Goal: Task Accomplishment & Management: Use online tool/utility

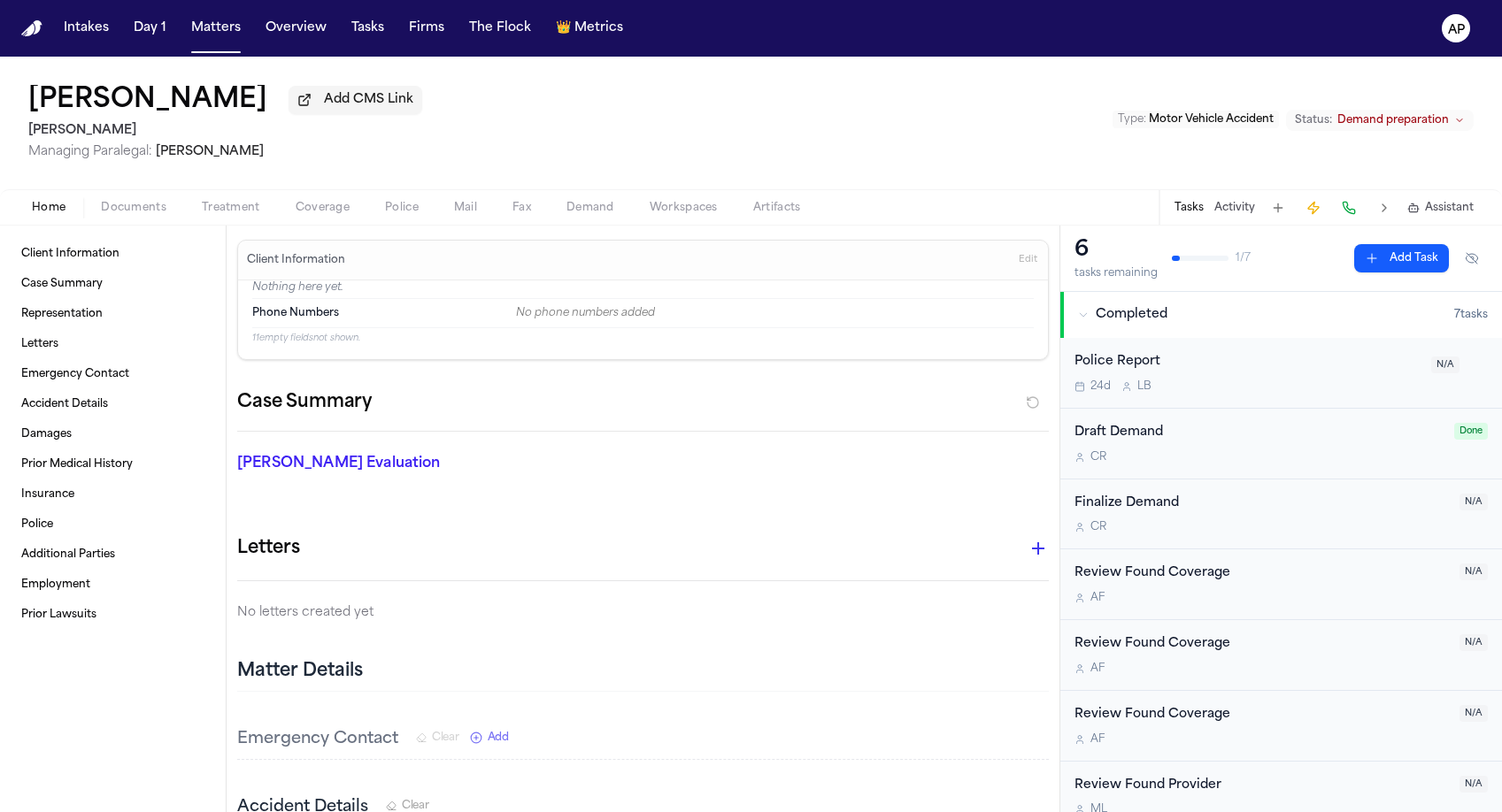
scroll to position [470, 0]
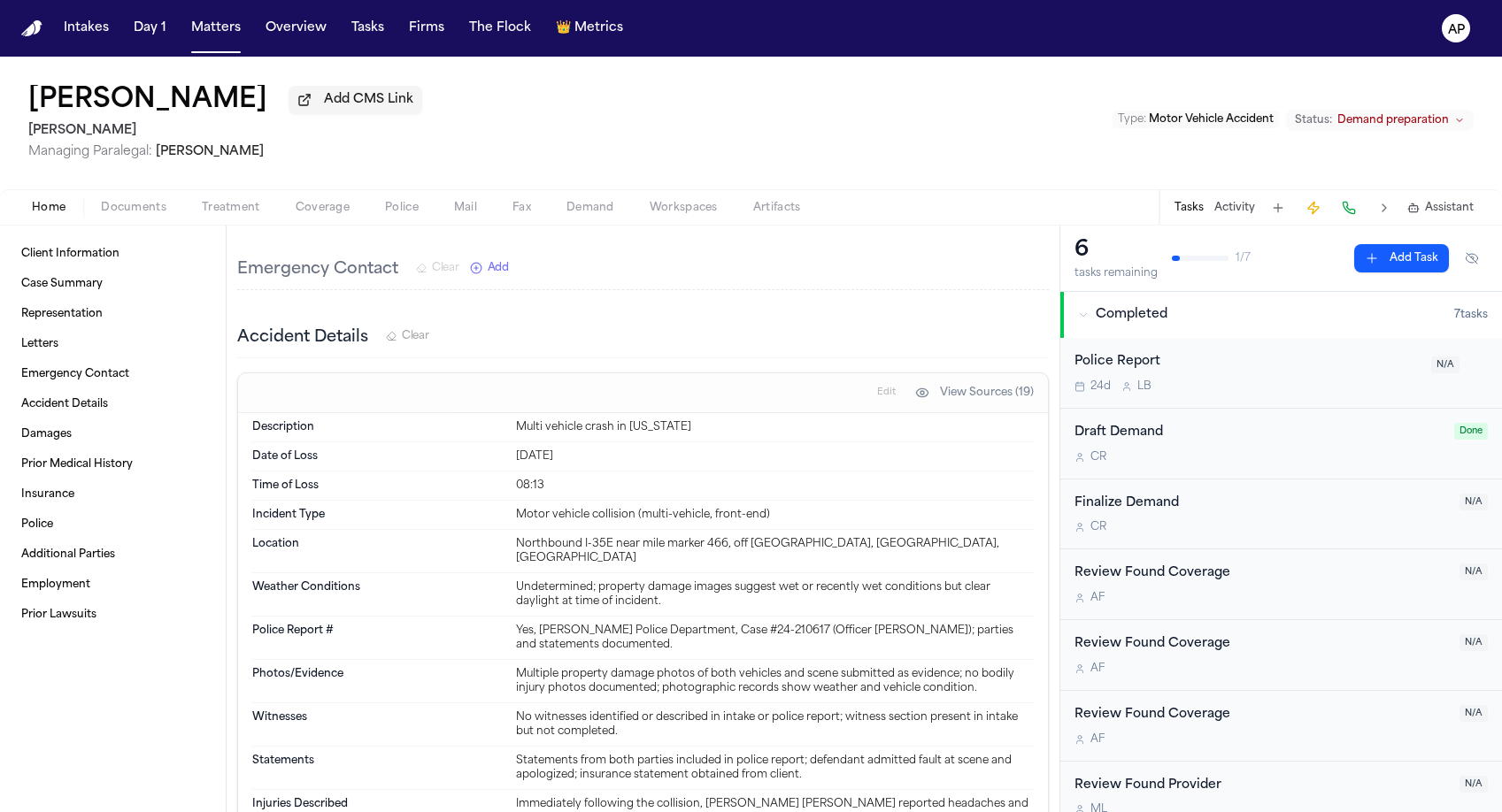
click at [594, 214] on span "Demand" at bounding box center [590, 208] width 48 height 14
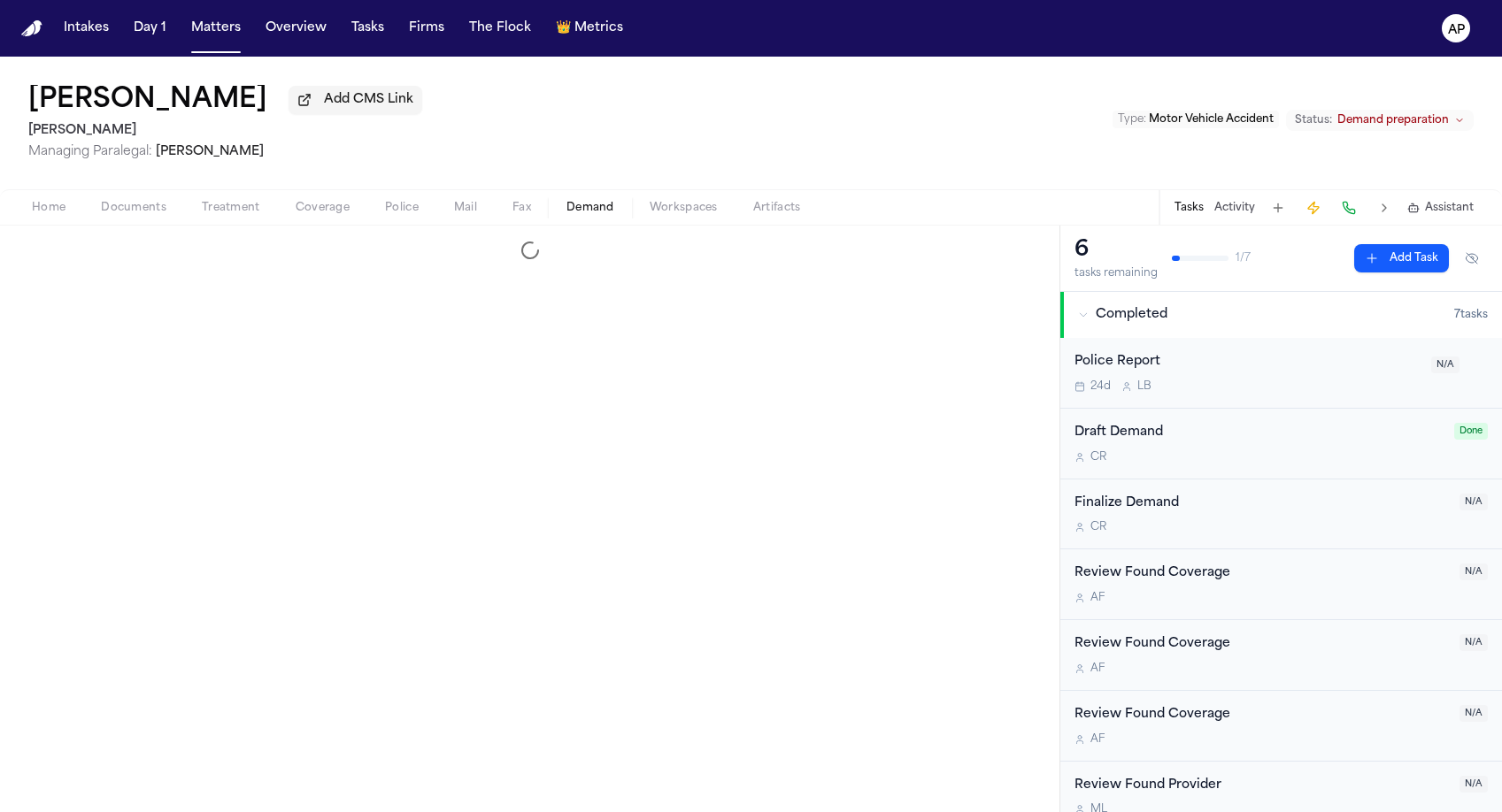
select select "**********"
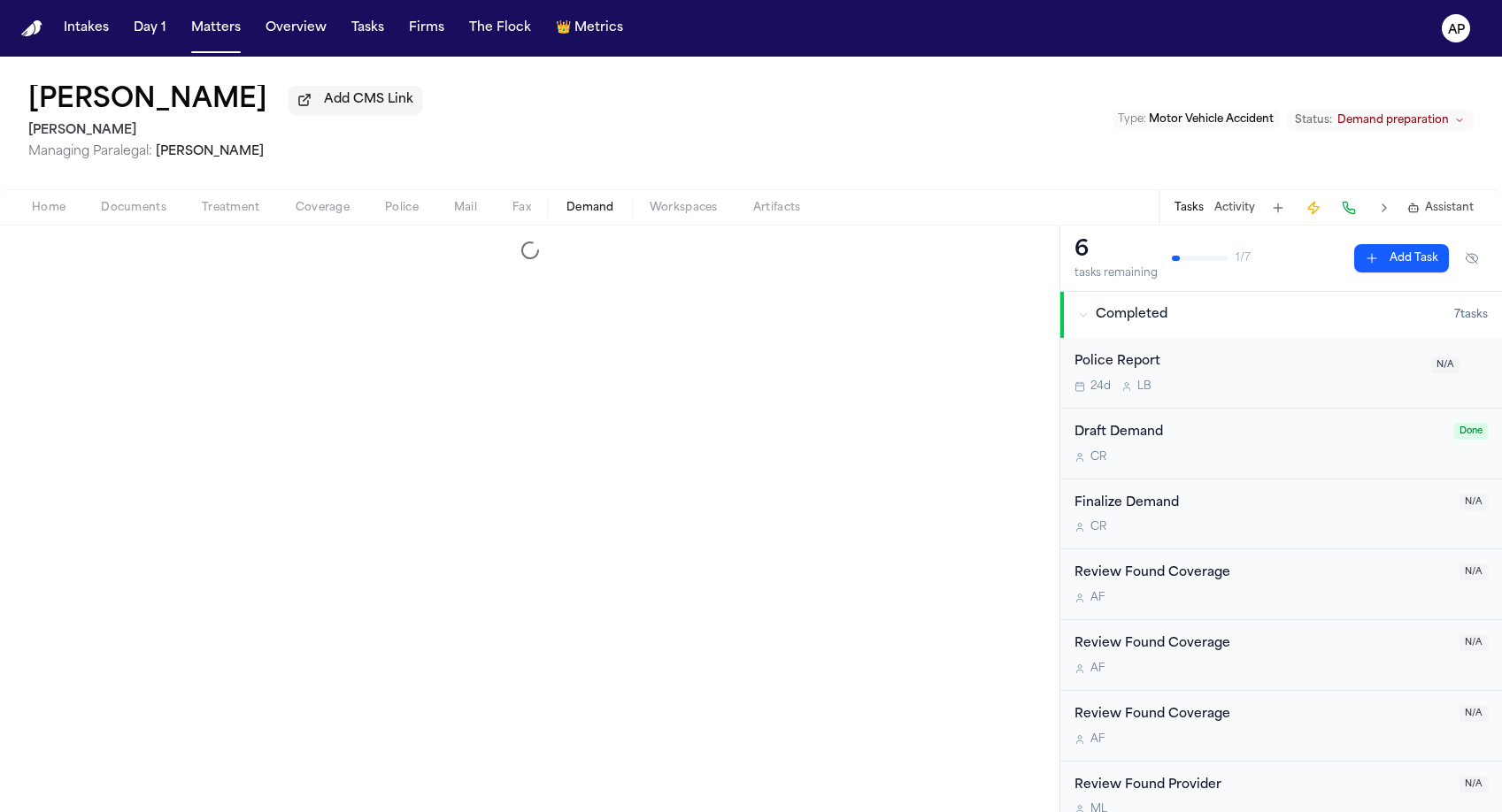
select select "**********"
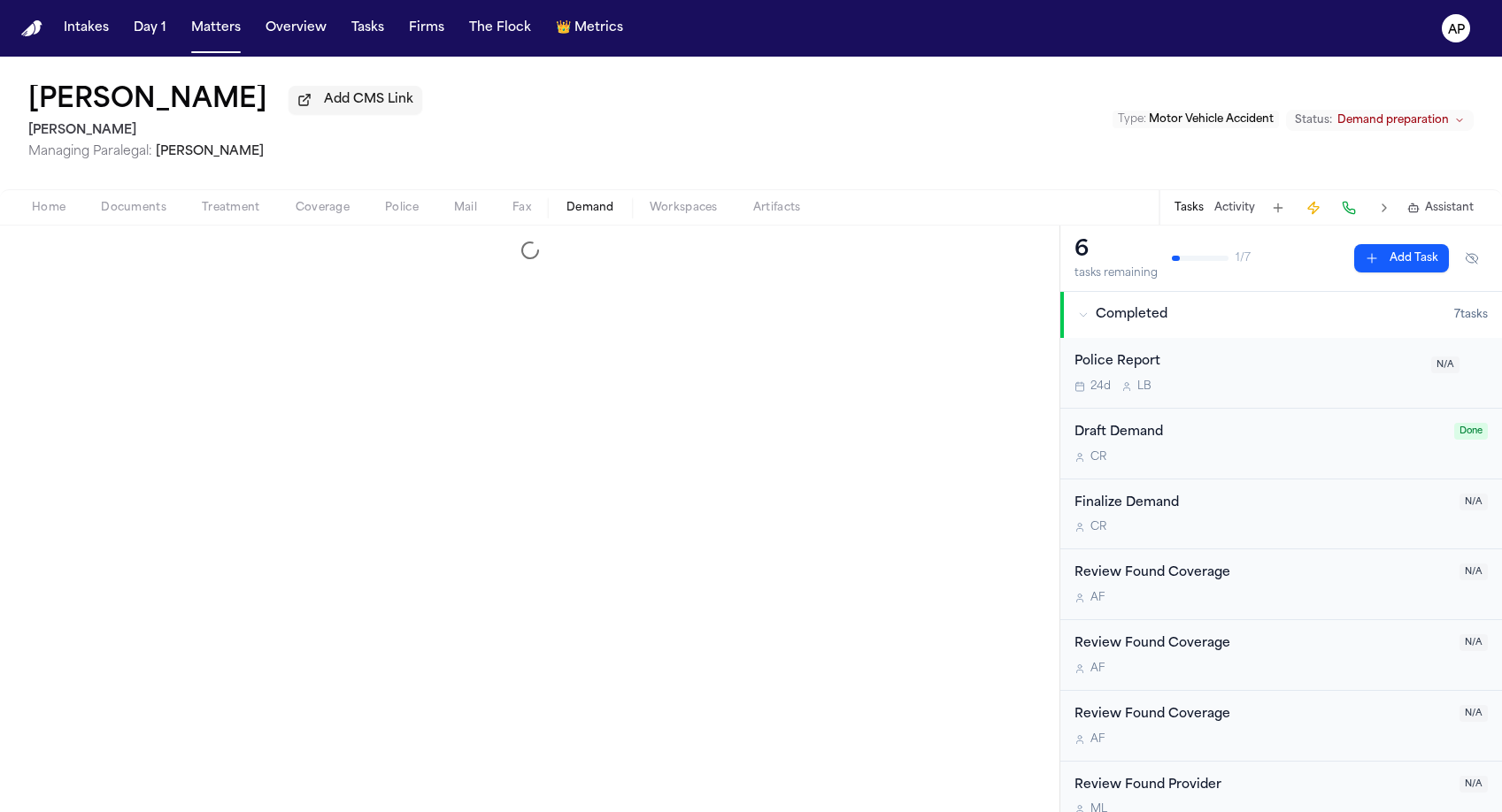
select select "**********"
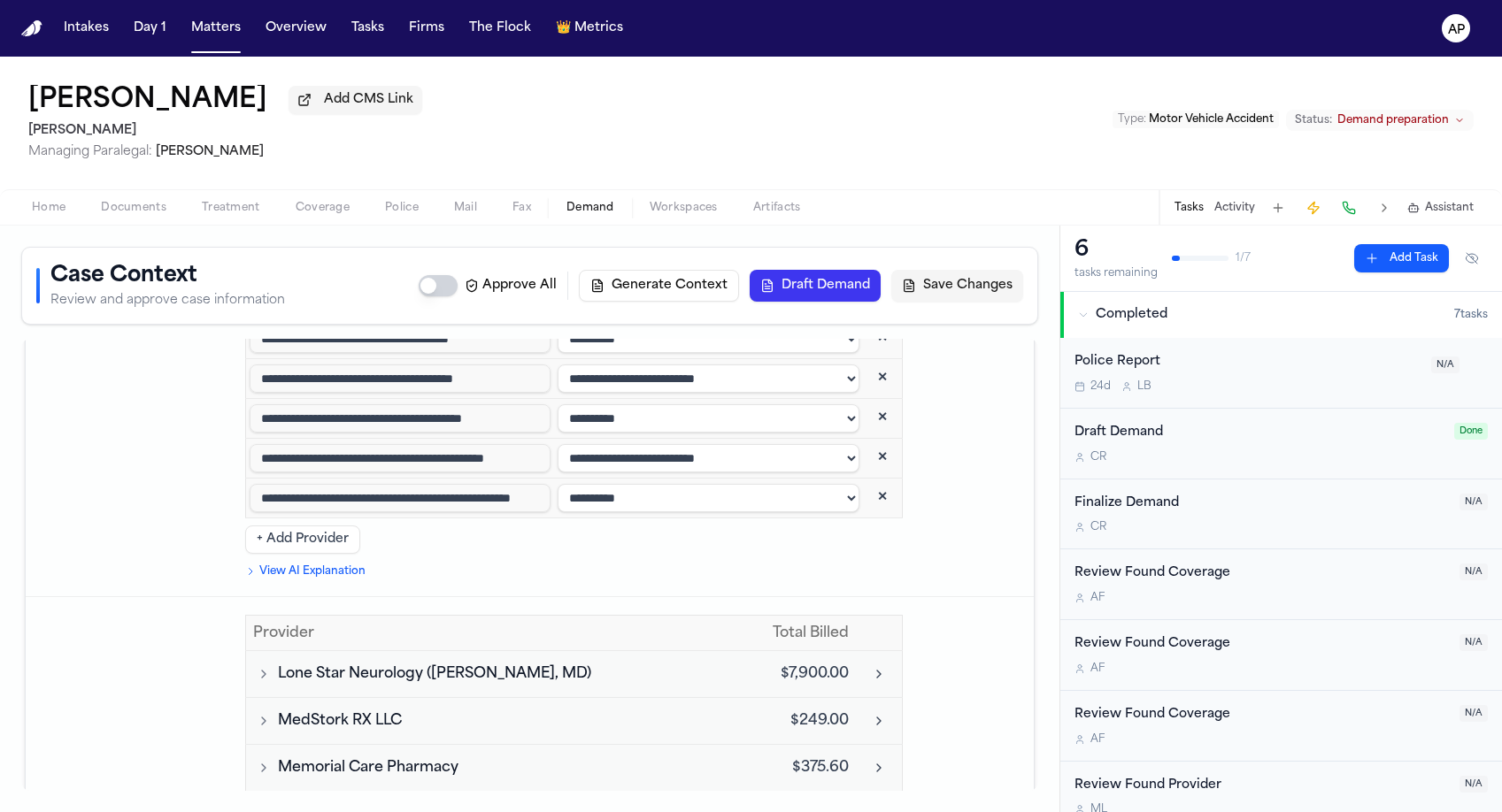
scroll to position [5337, 0]
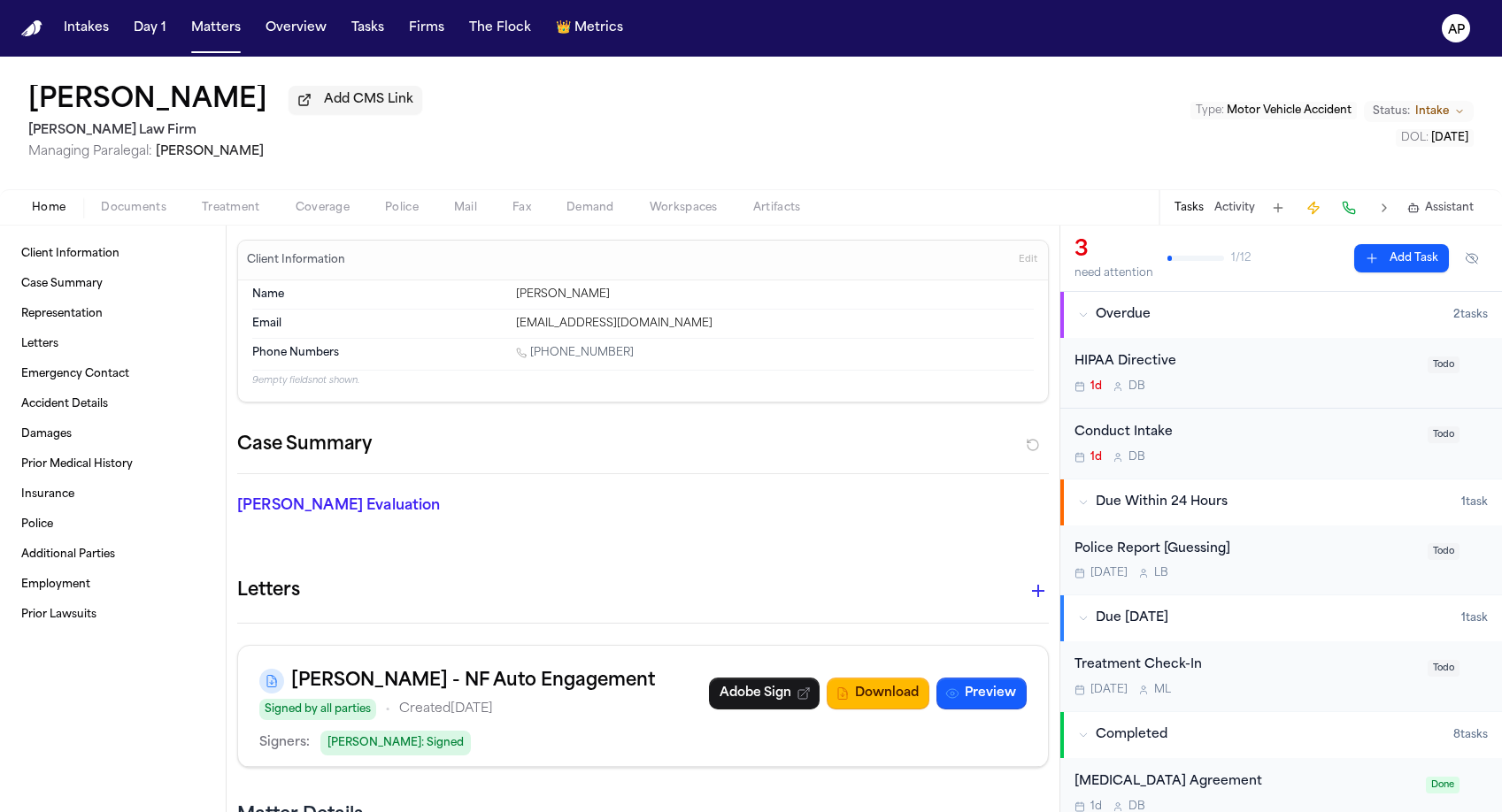
scroll to position [4, 0]
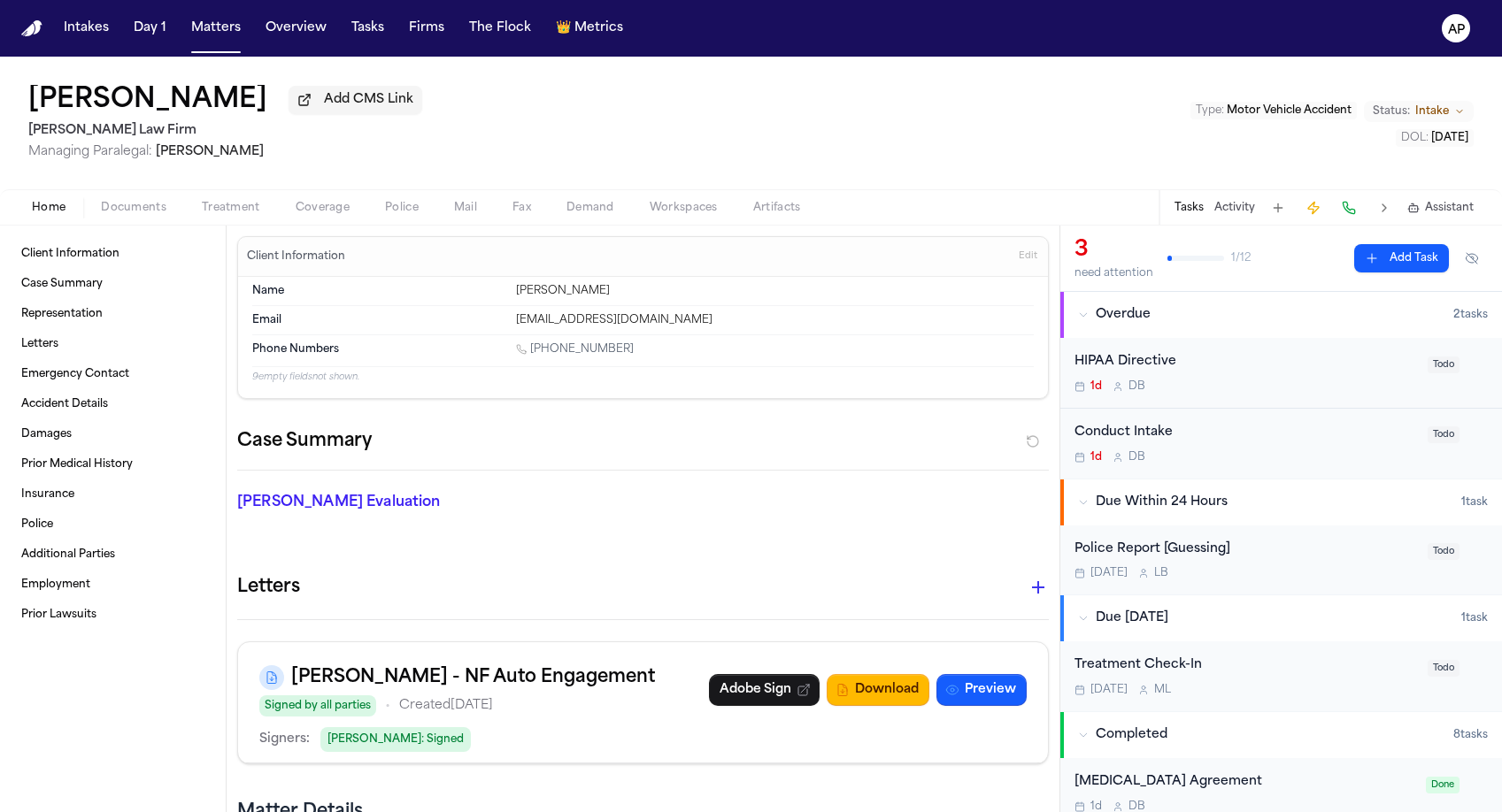
click at [1445, 25] on icon "AP" at bounding box center [1455, 28] width 28 height 28
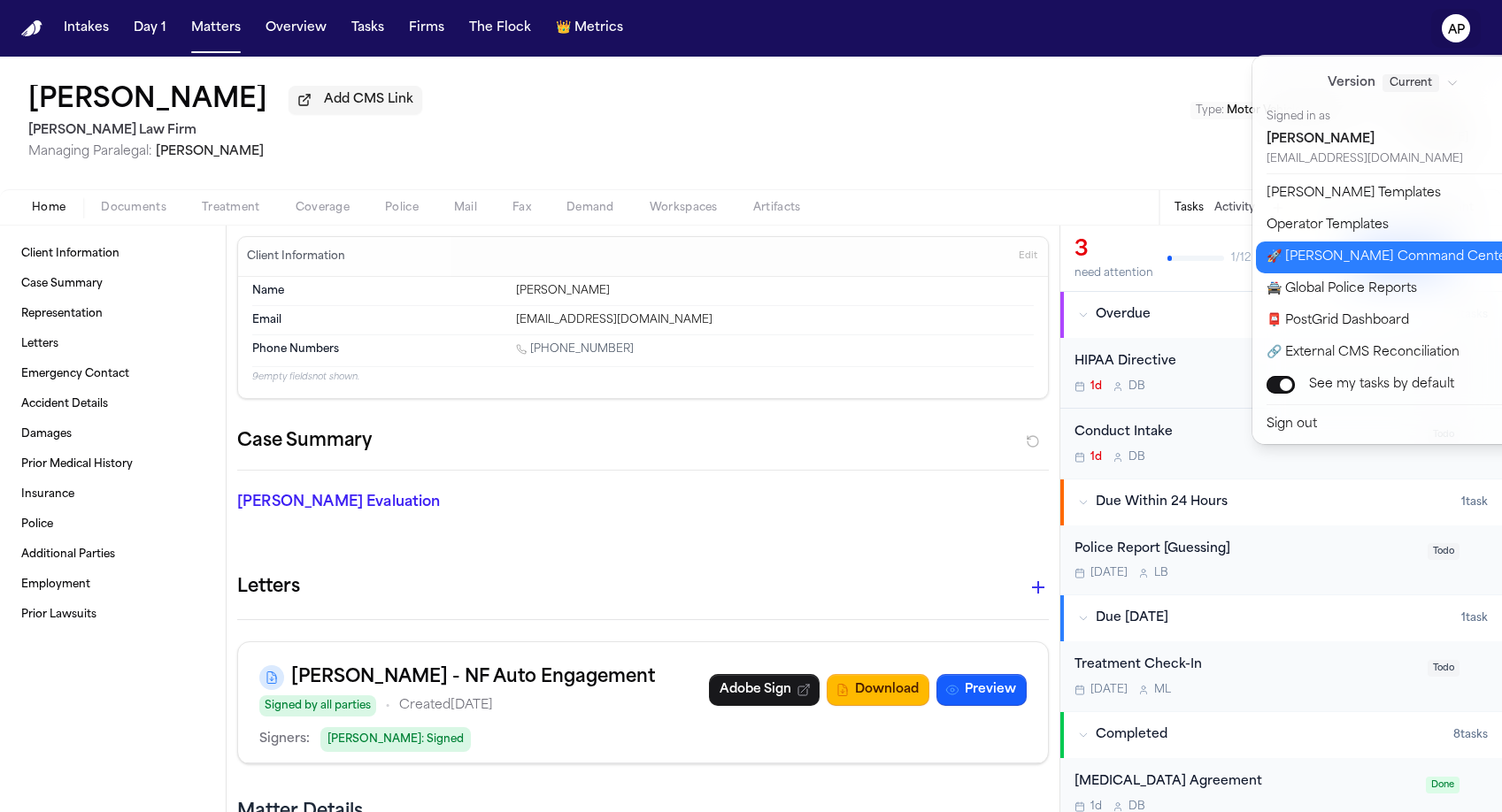
click at [1314, 267] on button "🚀 Bland Command Center" at bounding box center [1403, 257] width 295 height 32
select select "**"
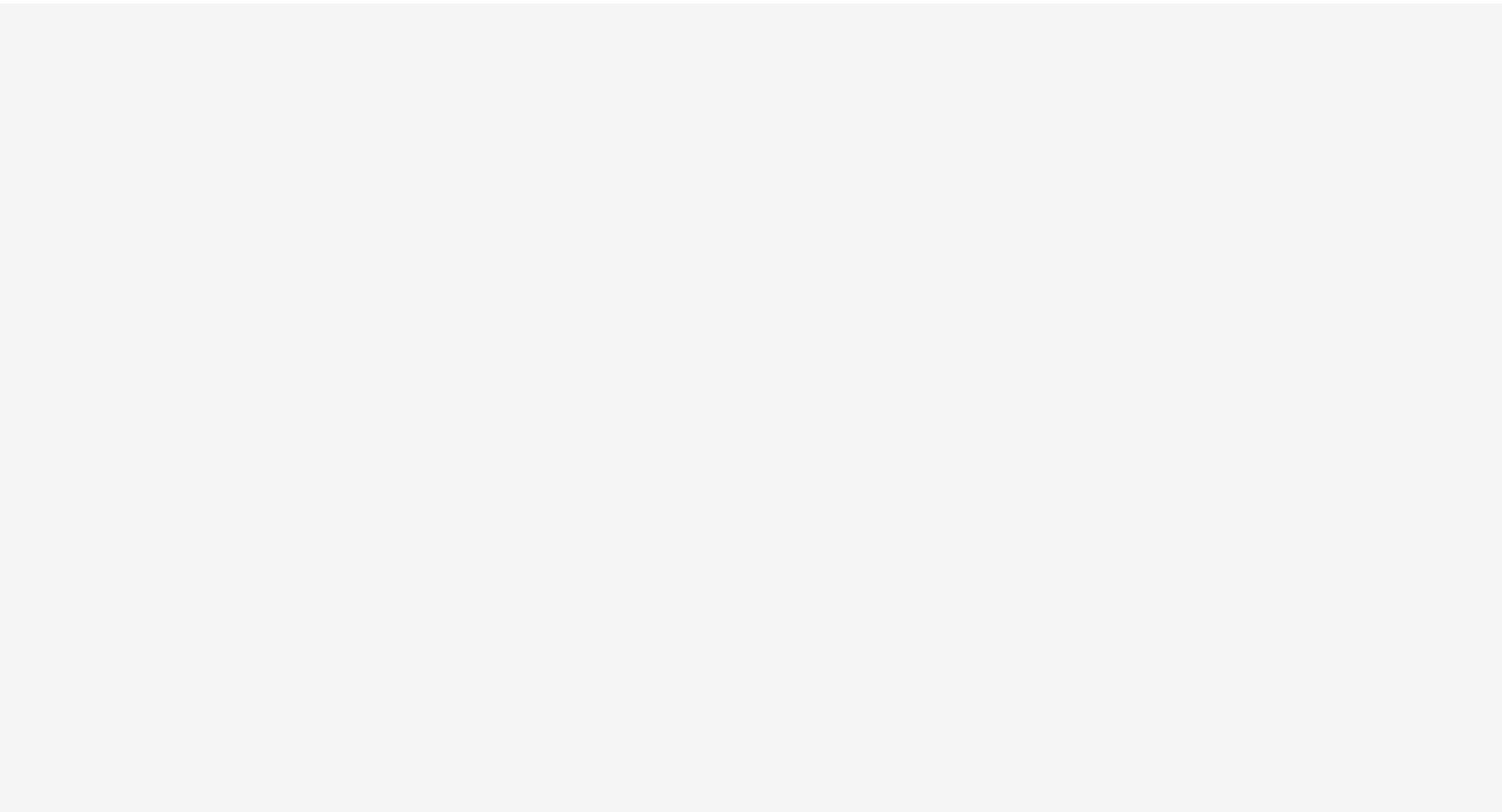
select select "**"
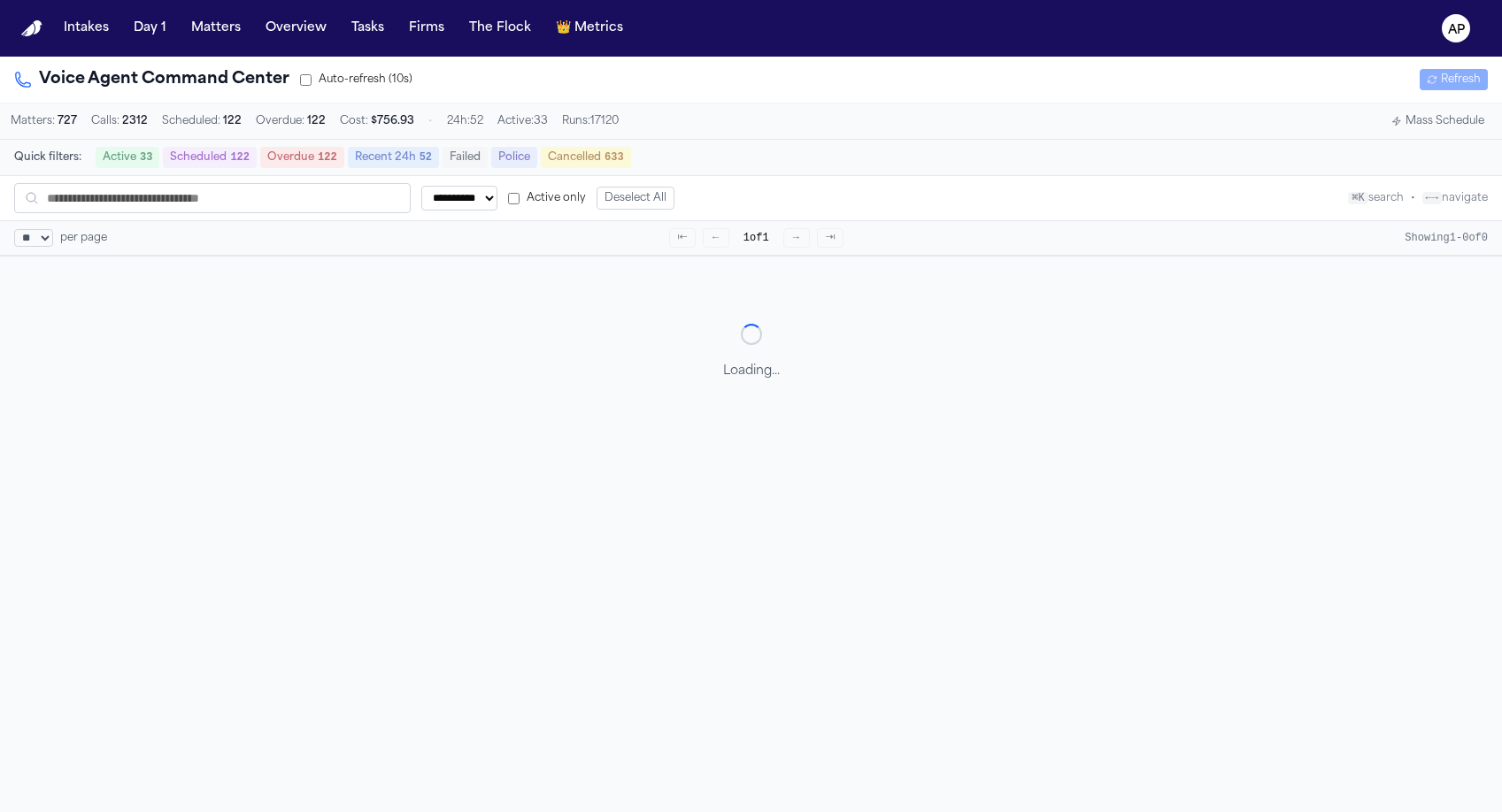
click at [43, 243] on select "** ** ** ***" at bounding box center [33, 238] width 39 height 18
click at [14, 231] on select "** ** ** ***" at bounding box center [33, 238] width 39 height 18
click at [1459, 24] on text "AP" at bounding box center [1456, 31] width 17 height 13
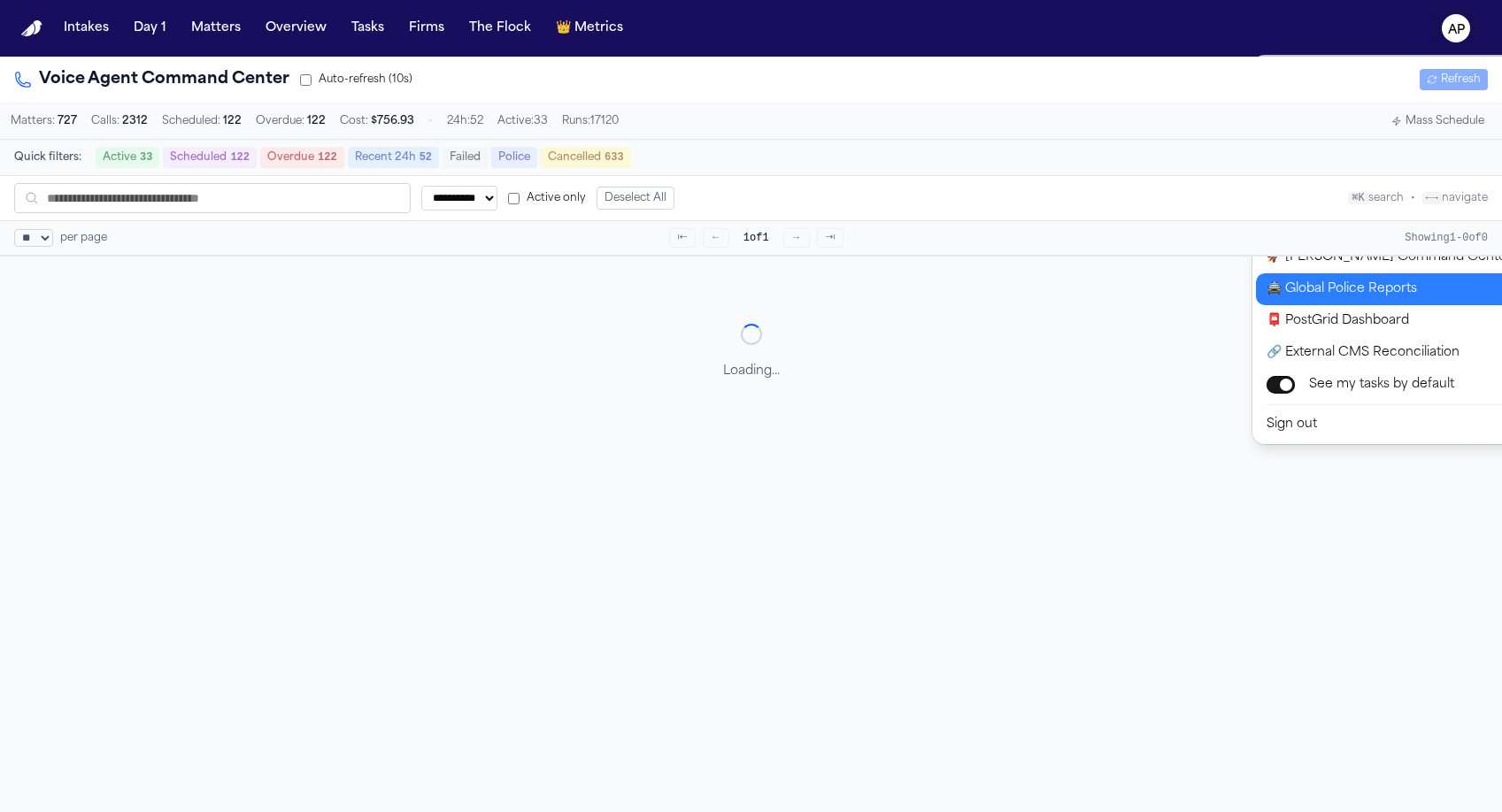
click at [1287, 302] on button "🚔 Global Police Reports" at bounding box center [1403, 288] width 295 height 32
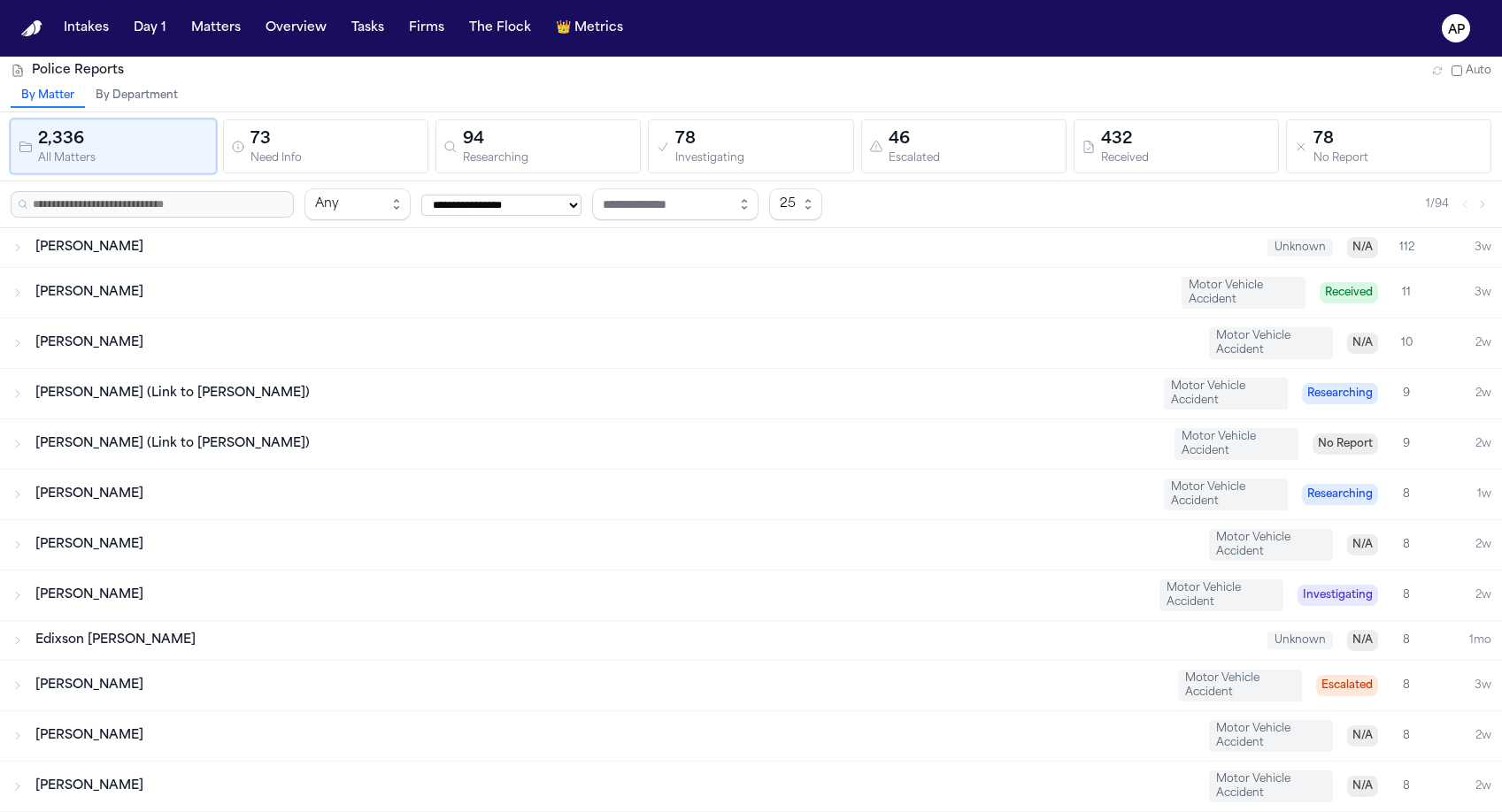
click at [994, 242] on div "Darius Barrett" at bounding box center [644, 248] width 1218 height 18
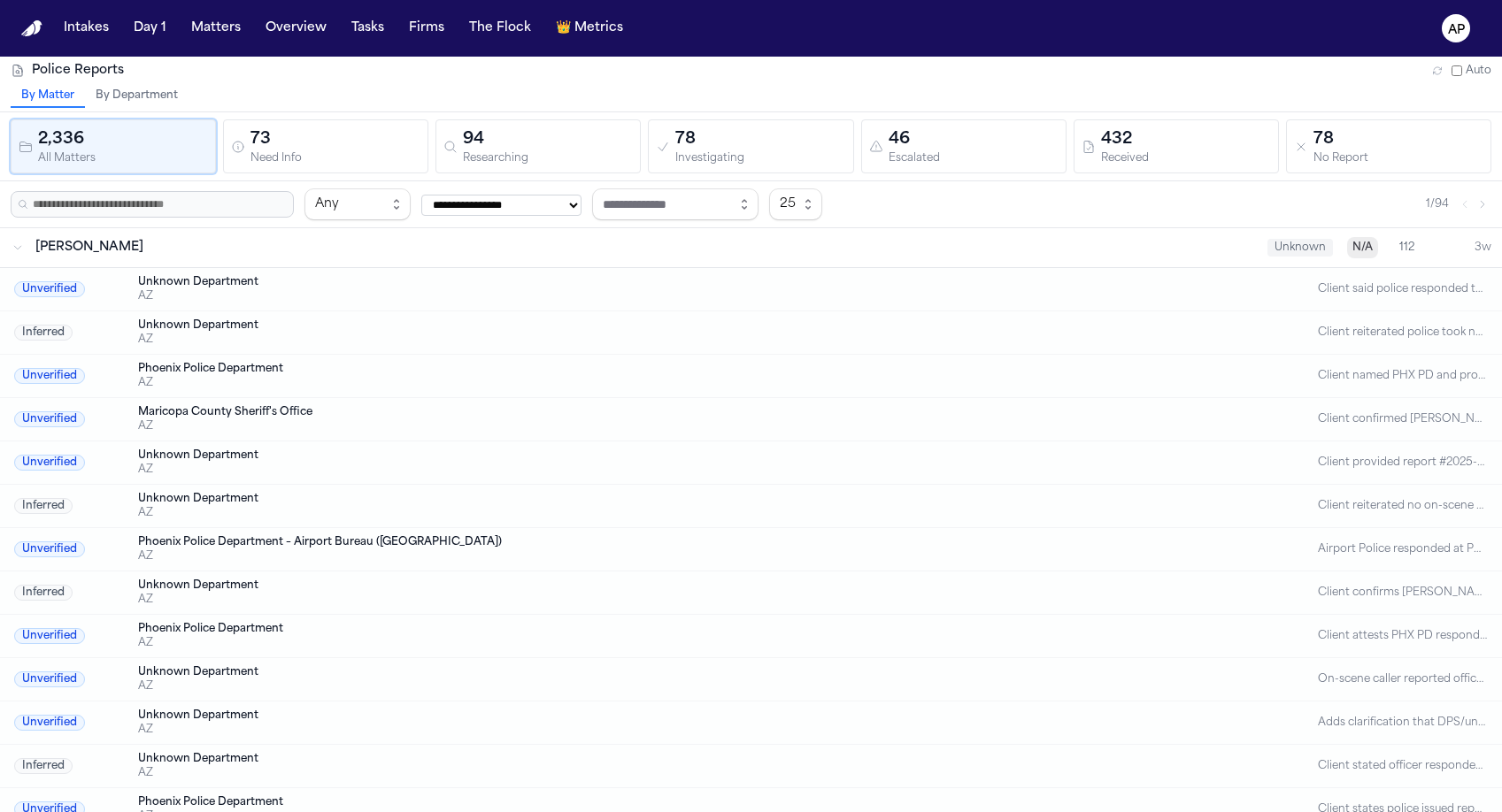
click at [994, 242] on div "Darius Barrett" at bounding box center [644, 248] width 1218 height 18
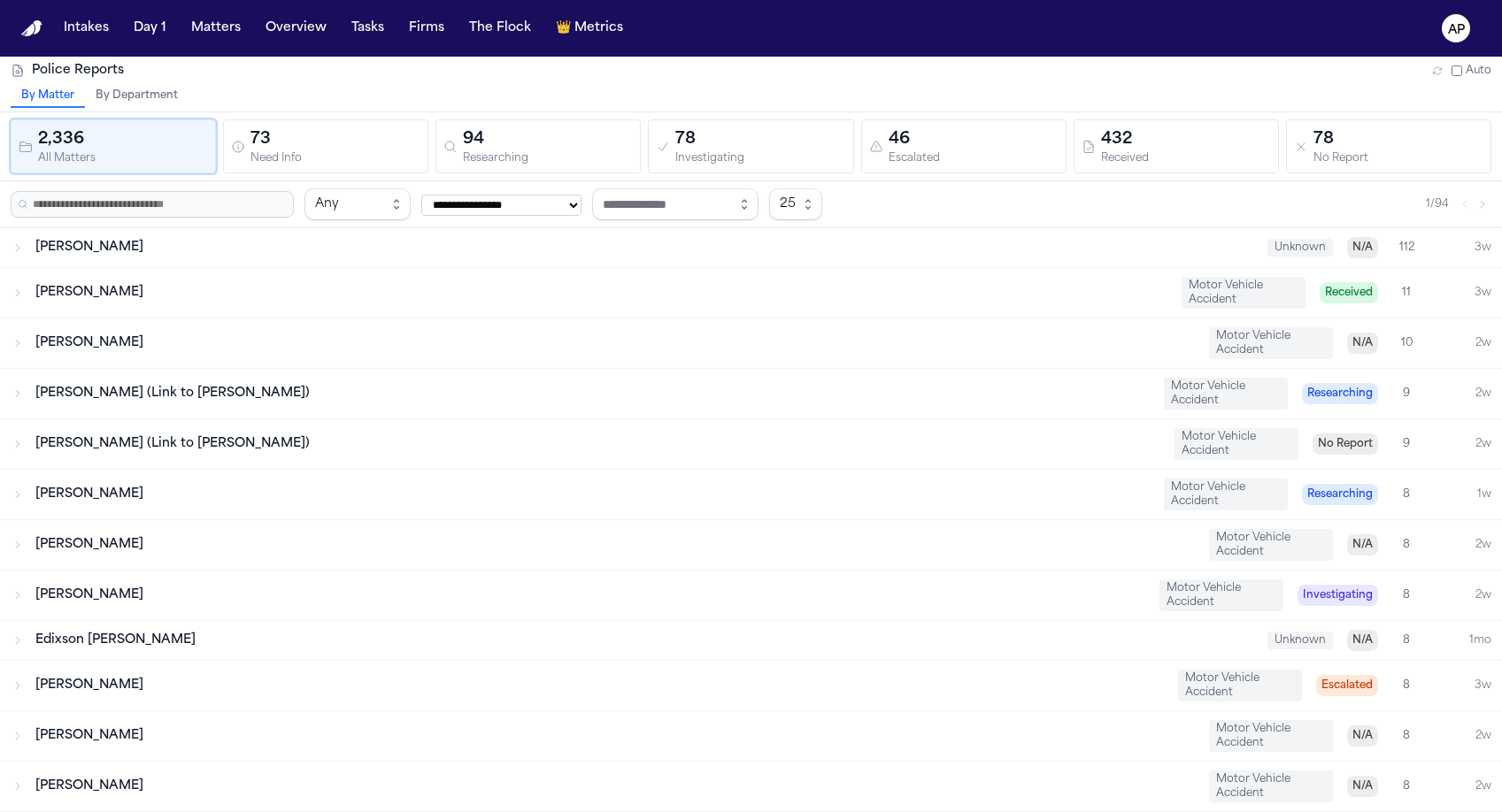
click at [550, 146] on div "94" at bounding box center [547, 139] width 169 height 24
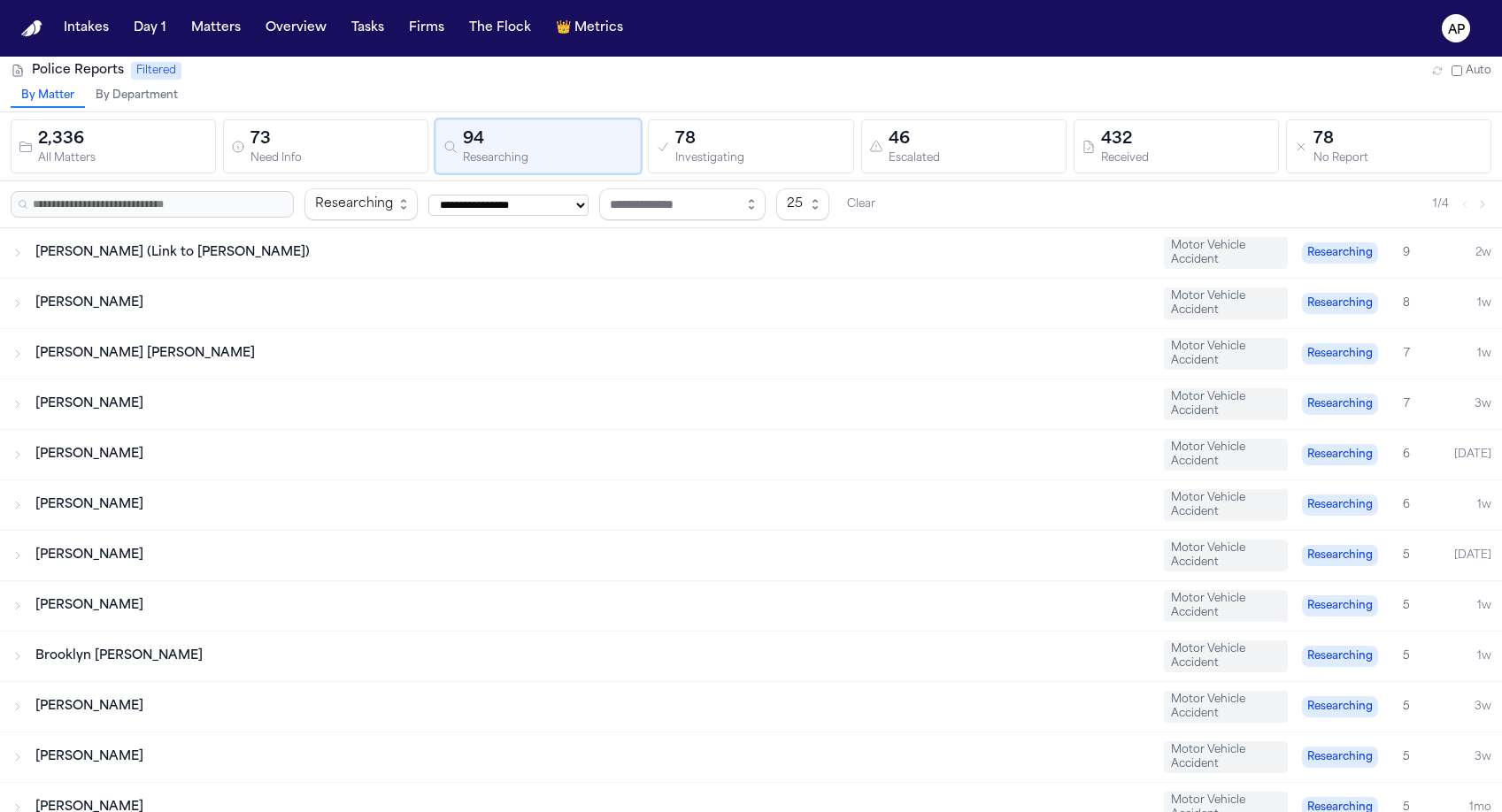
click at [513, 248] on div "Erica Pineda (Link to Maria Eneldina Torres)" at bounding box center [592, 253] width 1114 height 18
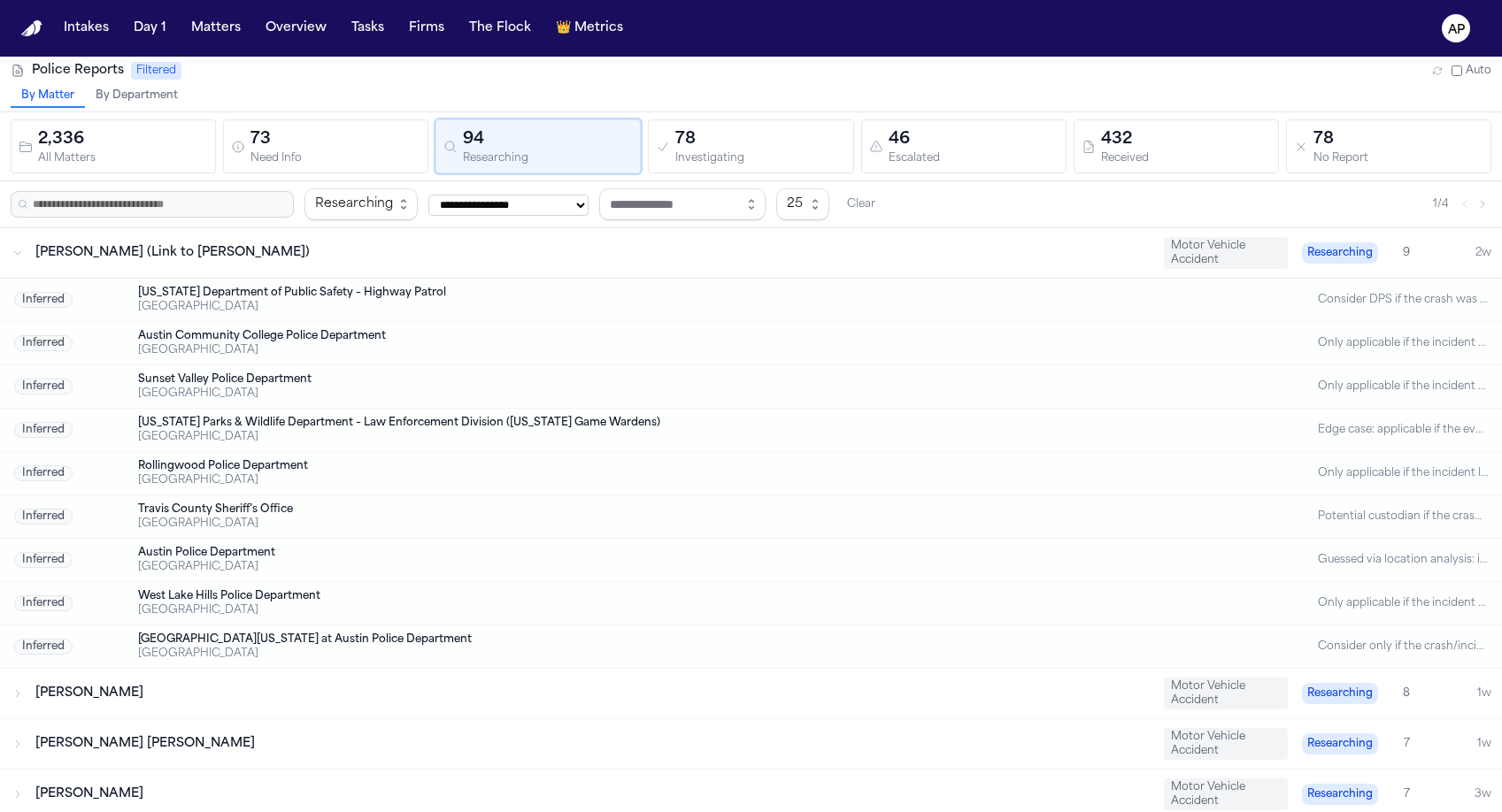
click at [514, 248] on div "Erica Pineda (Link to Maria Eneldina Torres)" at bounding box center [592, 253] width 1114 height 18
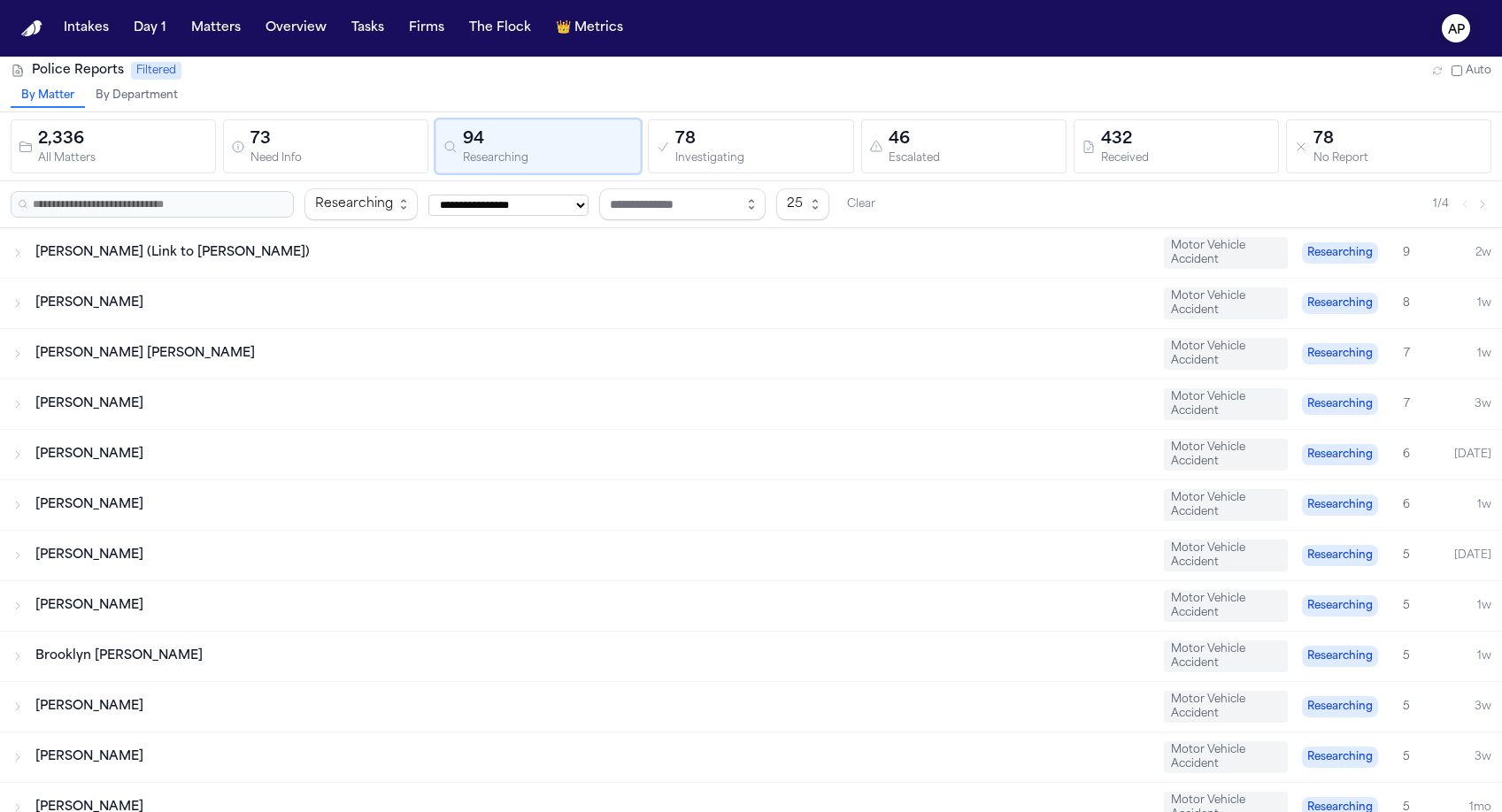
click at [1462, 35] on text "AP" at bounding box center [1456, 31] width 17 height 13
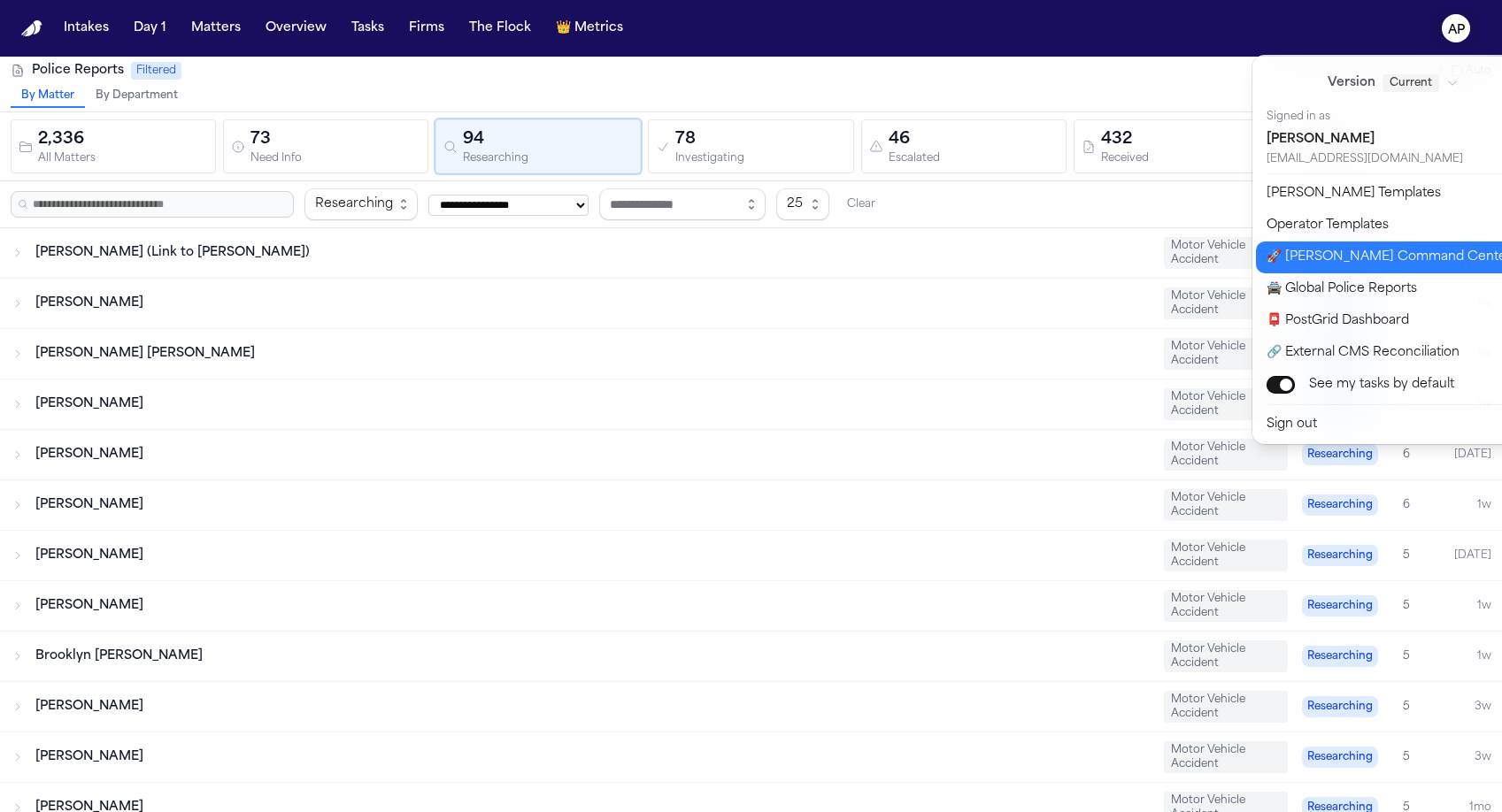
click at [1345, 263] on button "🚀 Bland Command Center" at bounding box center [1403, 257] width 295 height 32
select select "**"
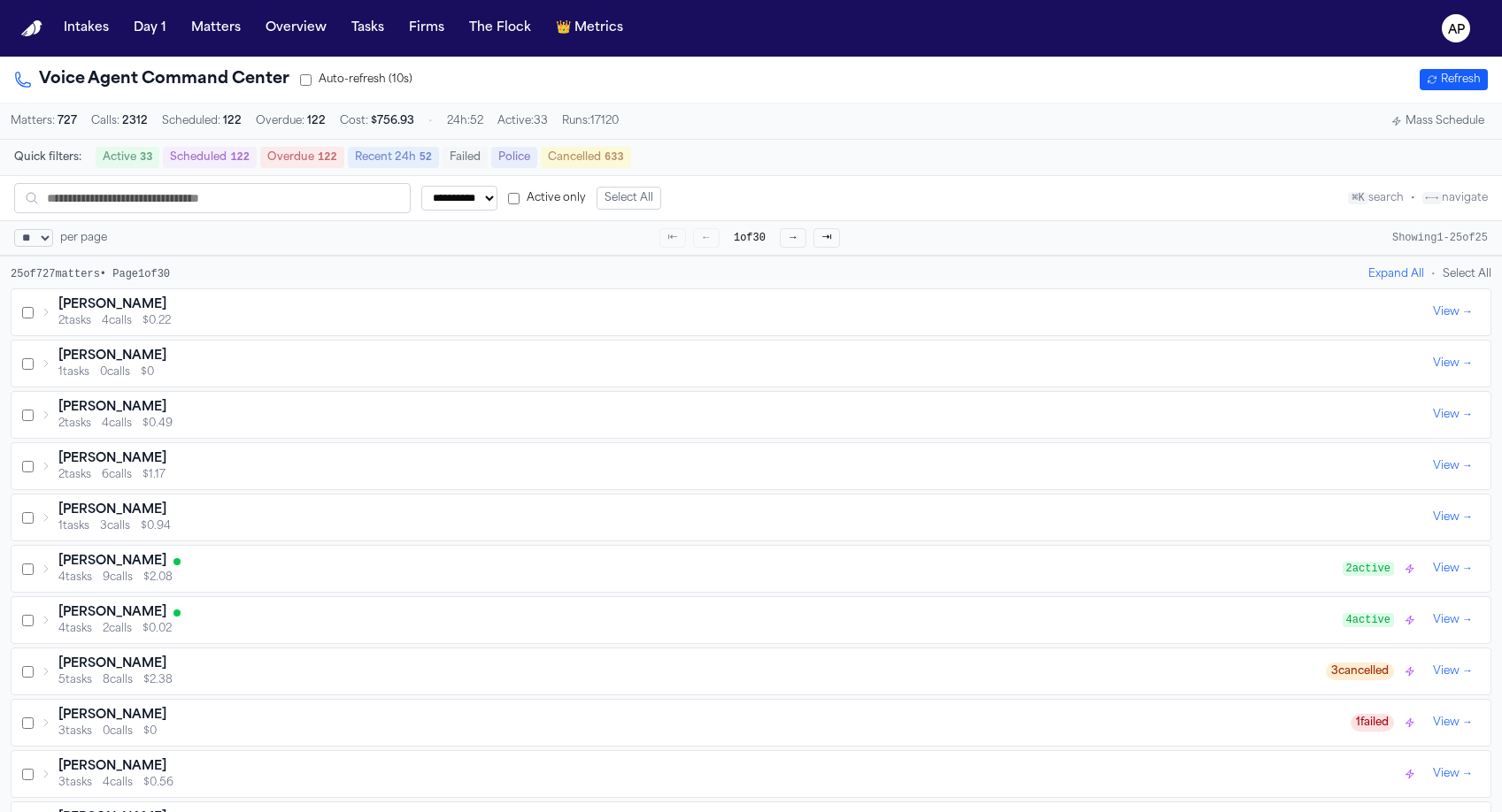
click at [170, 322] on span "$0.22" at bounding box center [156, 321] width 28 height 14
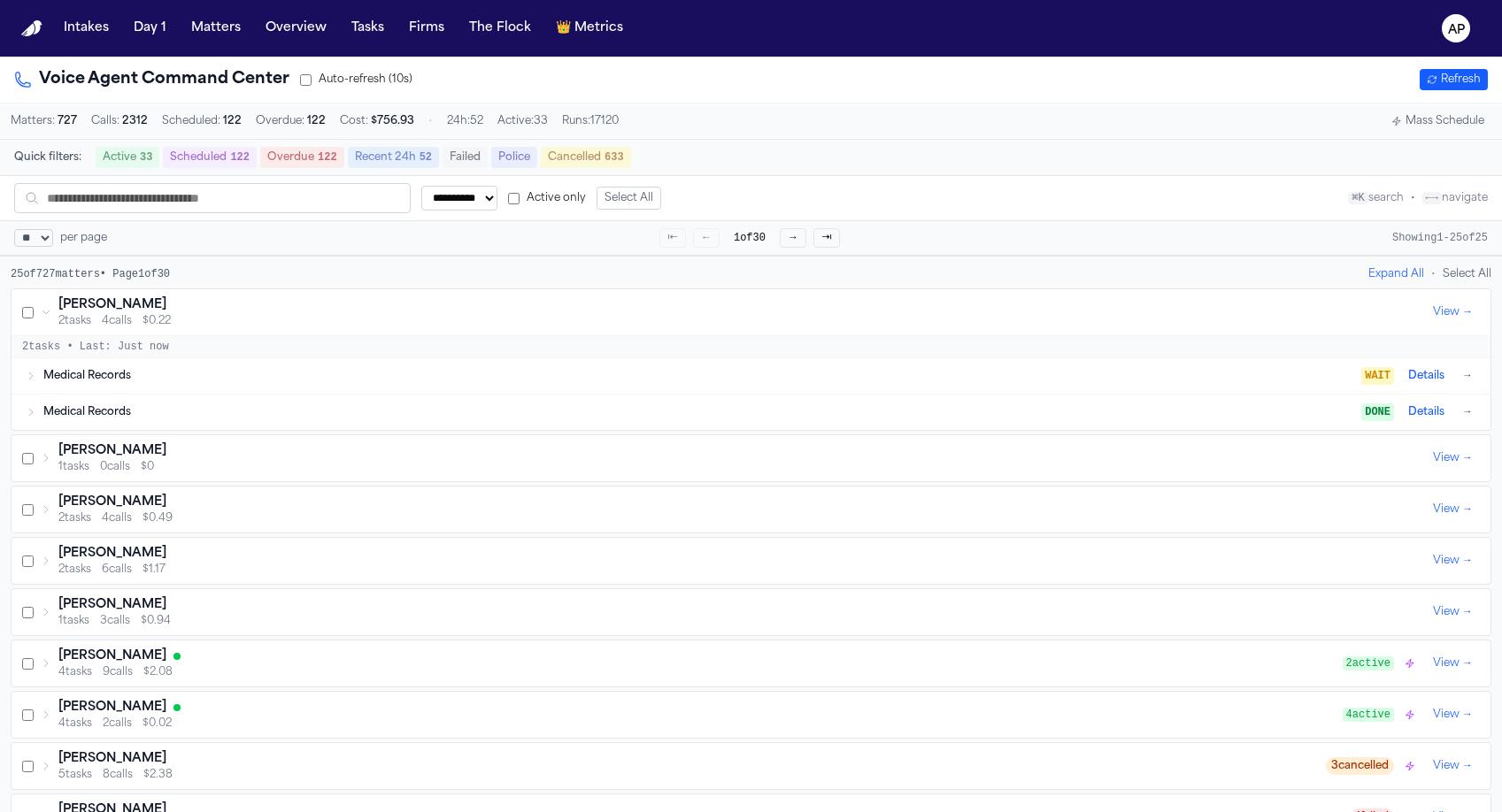
click at [133, 453] on div "Kelli Jensen" at bounding box center [742, 452] width 1367 height 18
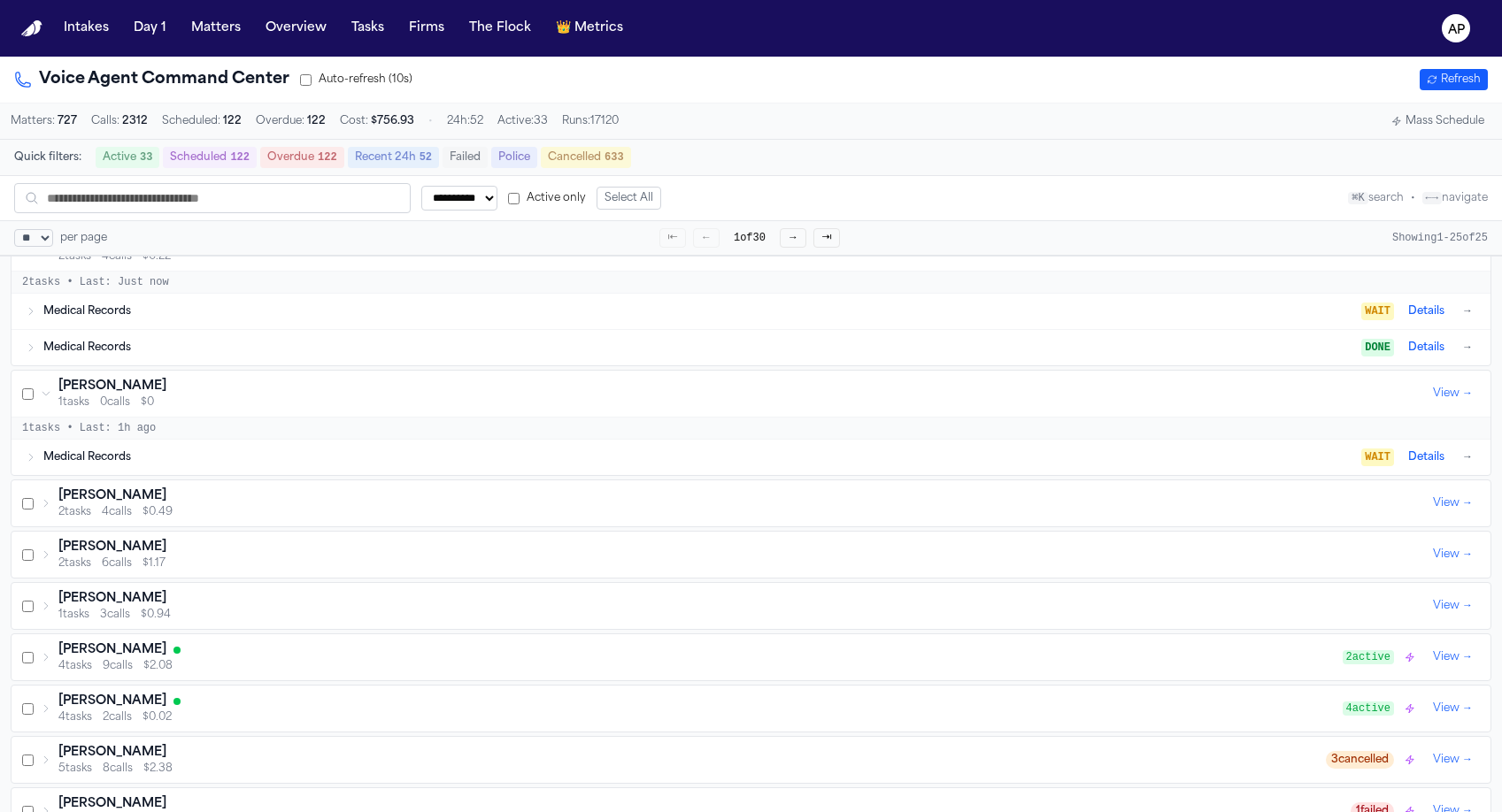
scroll to position [68, 0]
click at [125, 516] on span "4 calls" at bounding box center [116, 509] width 30 height 14
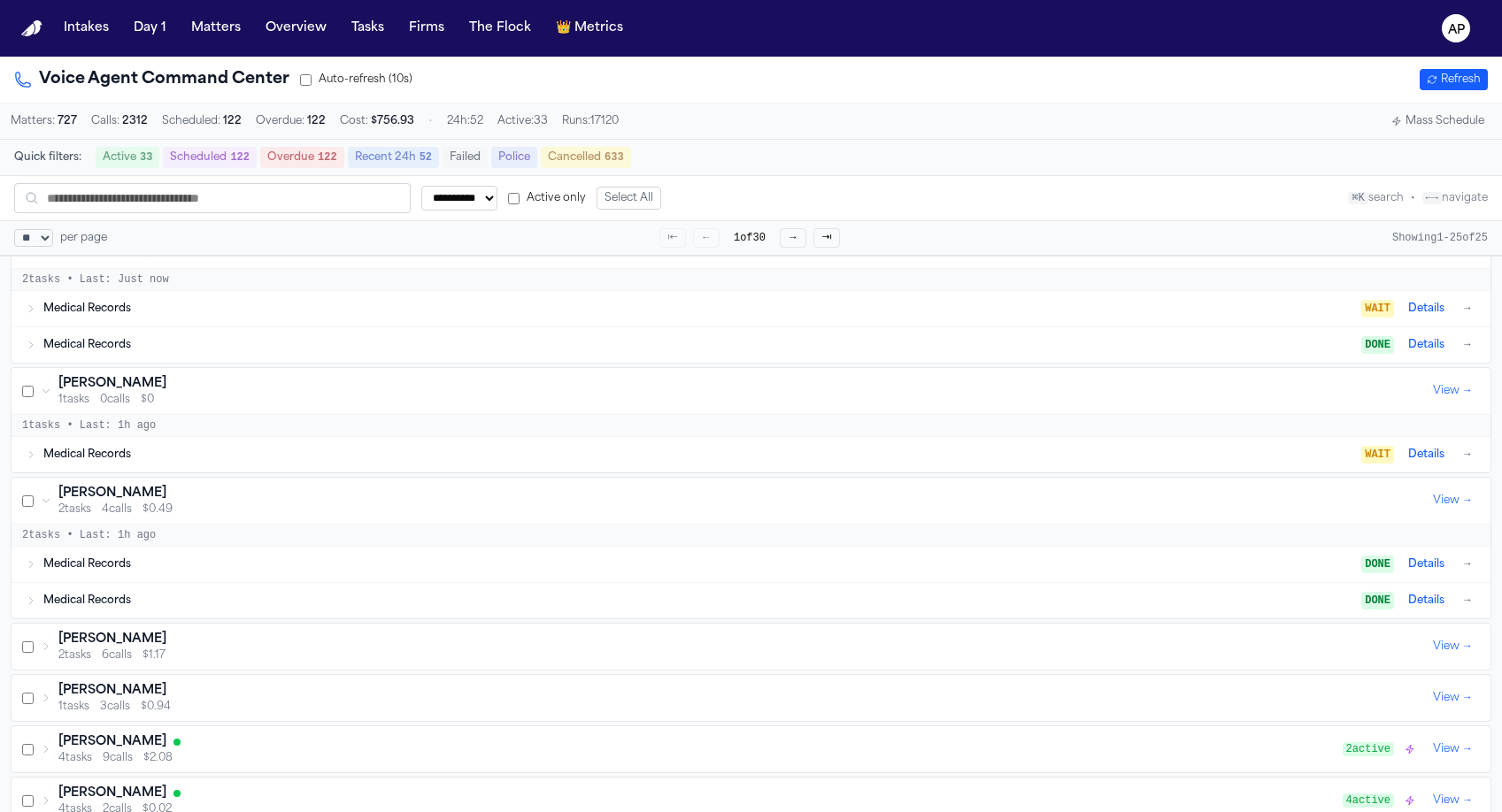
click at [114, 639] on h3 "Yeong Kim" at bounding box center [113, 640] width 108 height 18
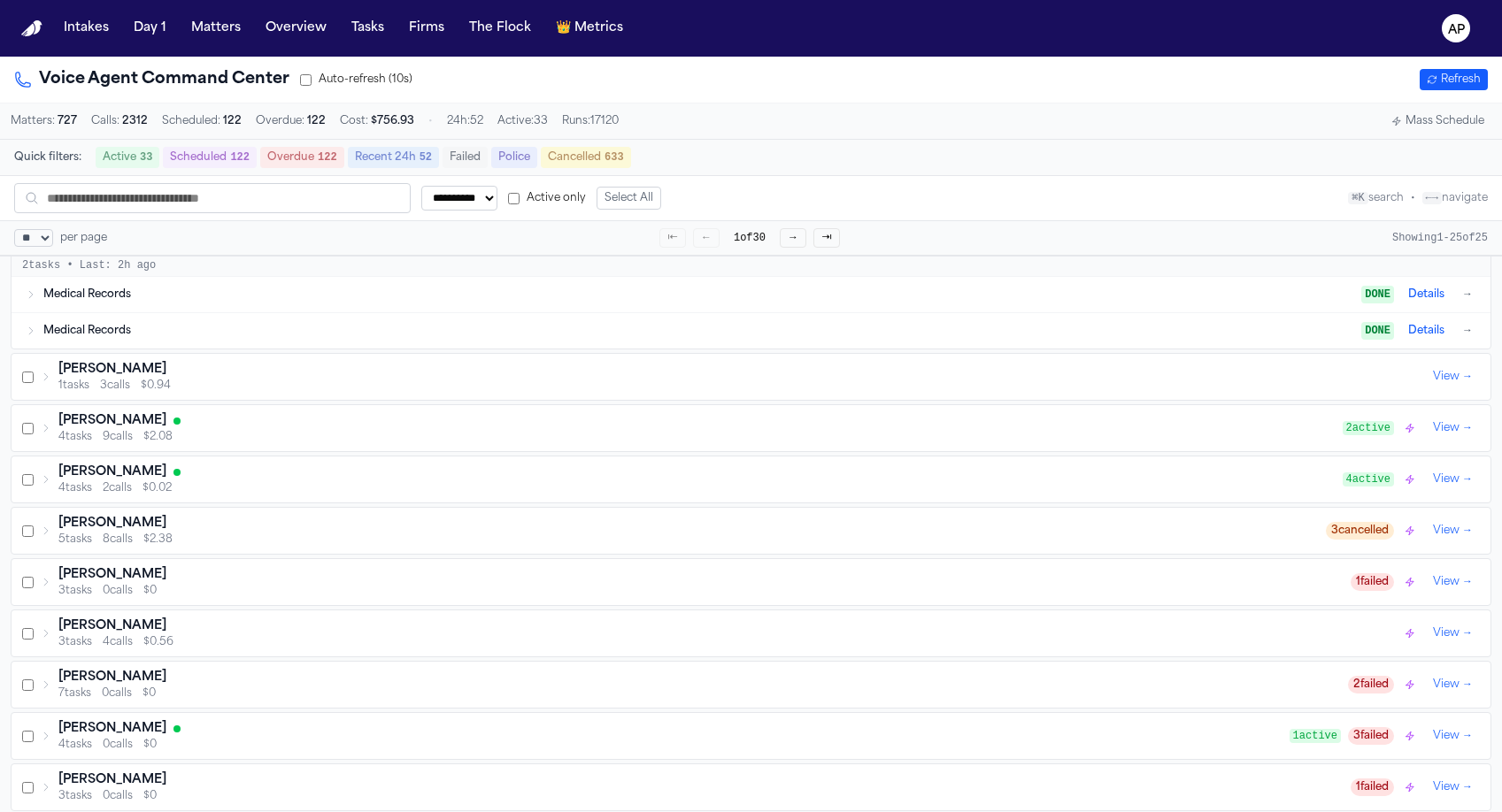
scroll to position [486, 0]
click at [349, 187] on input "text" at bounding box center [213, 197] width 397 height 30
click at [476, 190] on select "**********" at bounding box center [459, 197] width 76 height 24
click at [225, 195] on input "**********" at bounding box center [213, 197] width 397 height 30
type input "**********"
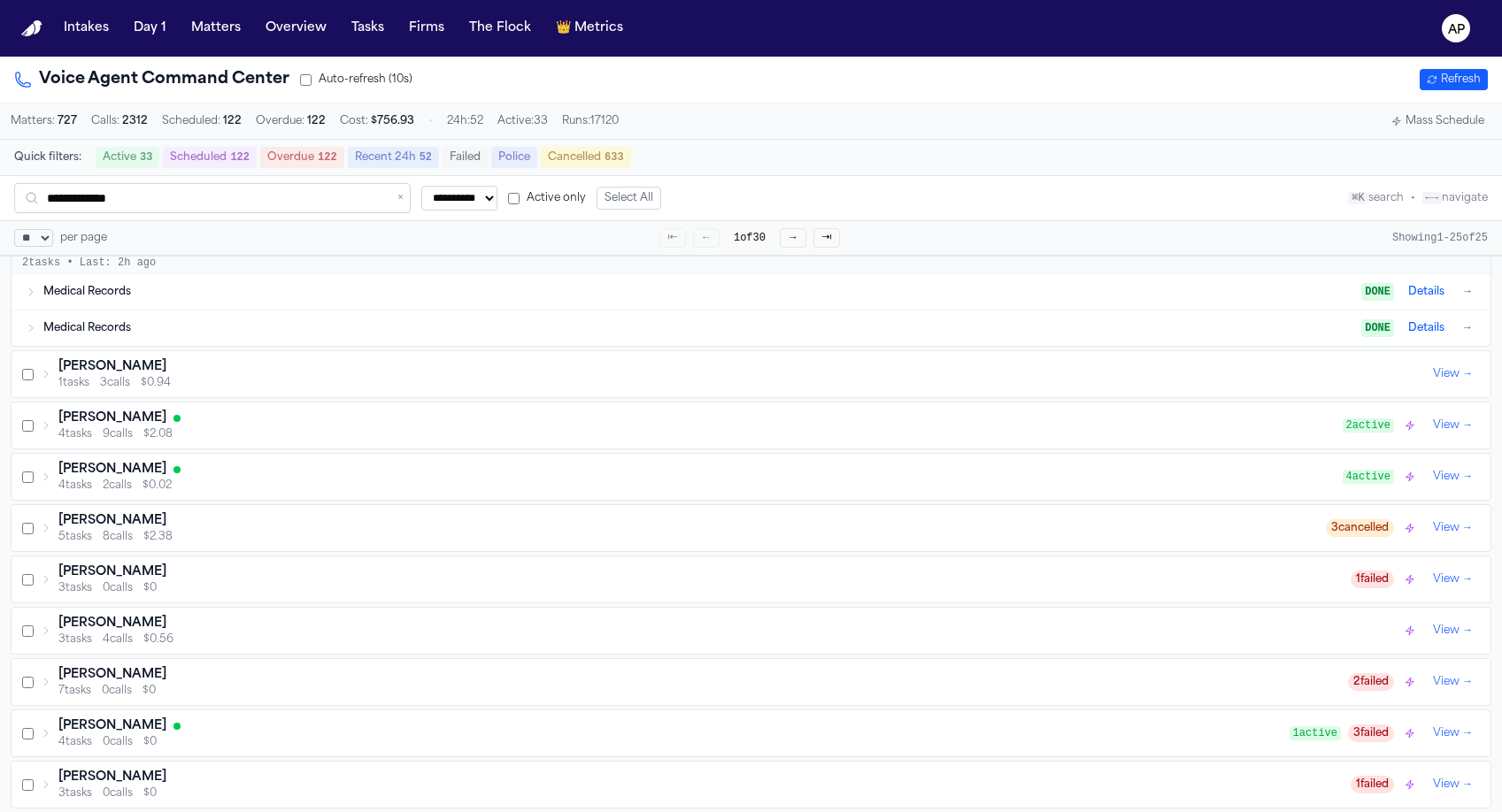
scroll to position [0, 0]
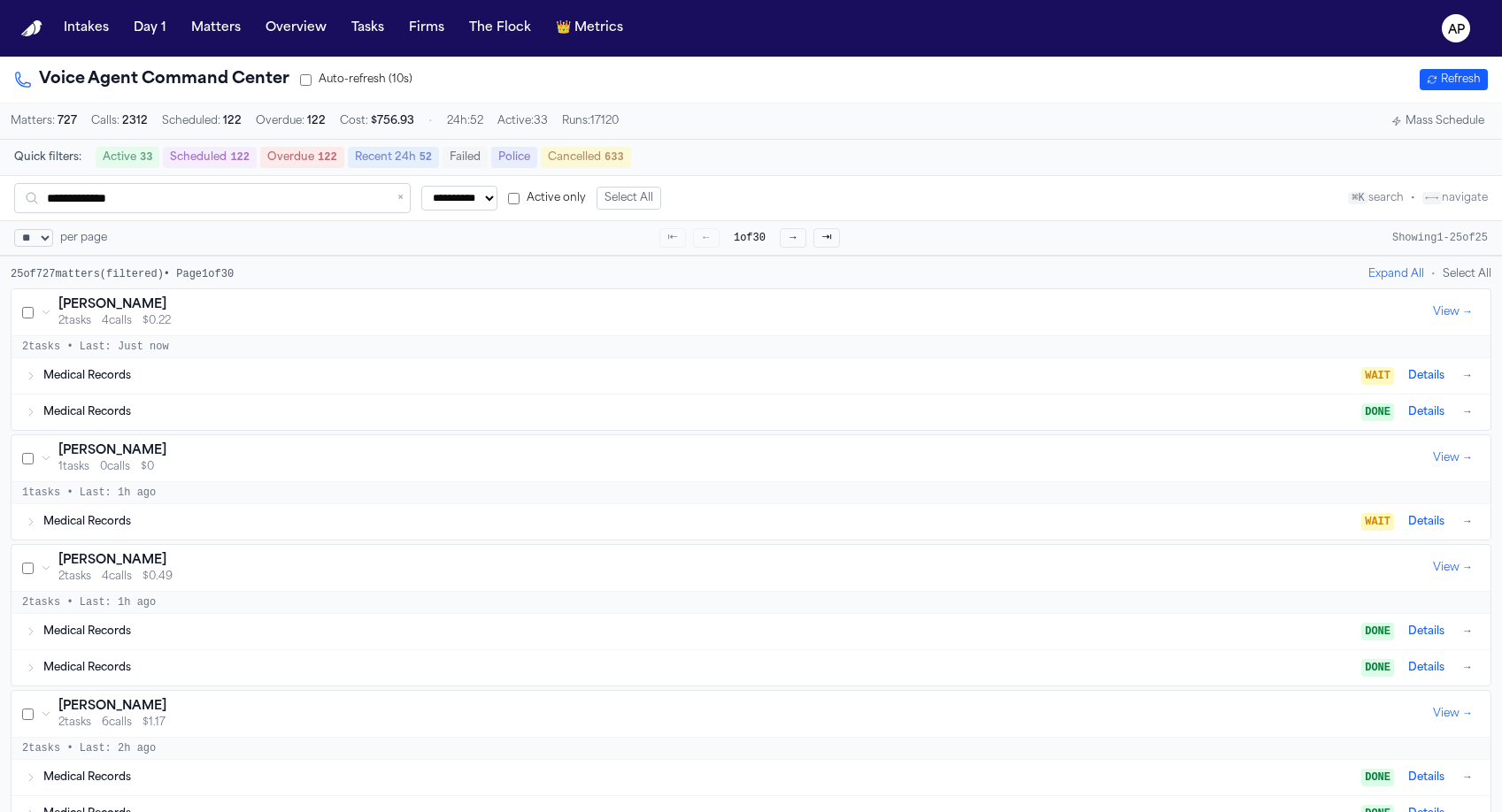
click at [502, 158] on button "Police" at bounding box center [514, 158] width 46 height 22
click at [291, 193] on input "**********" at bounding box center [213, 199] width 397 height 30
click at [521, 168] on button "Police" at bounding box center [514, 159] width 46 height 22
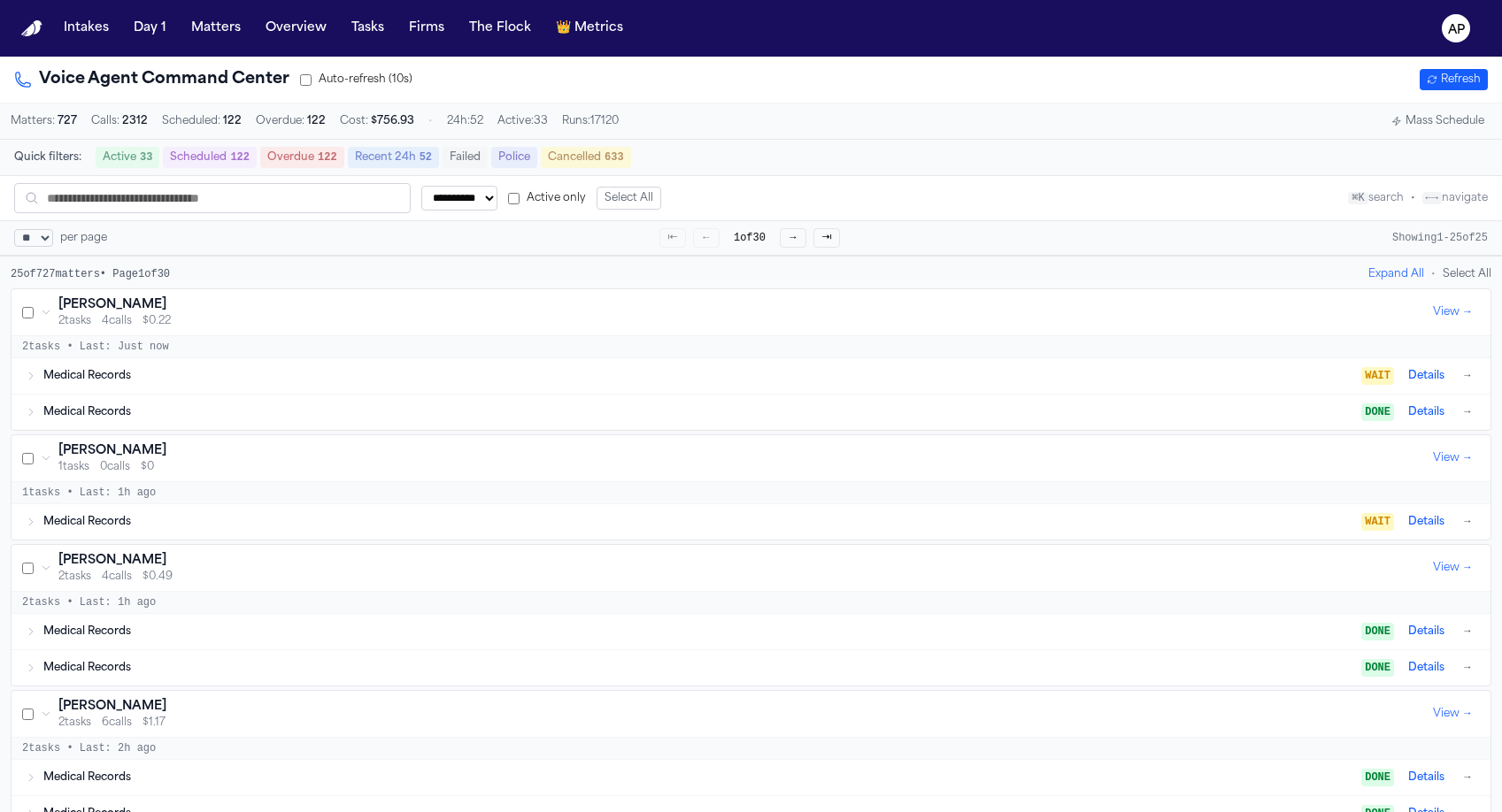
click at [521, 168] on button "Police" at bounding box center [514, 158] width 46 height 22
click at [220, 330] on div "2 tasks 4 calls $0.22" at bounding box center [742, 323] width 1367 height 14
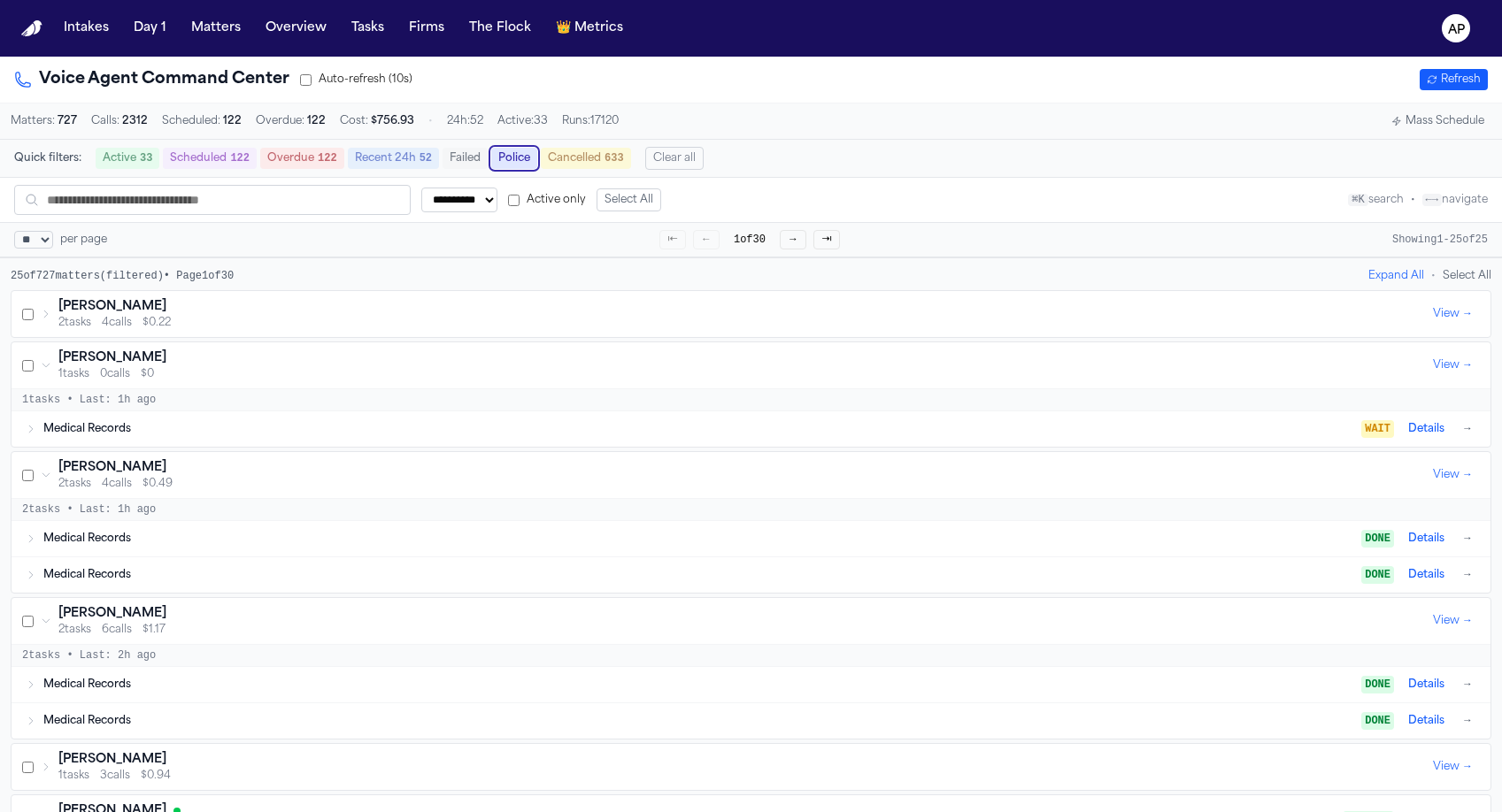
click at [220, 330] on div "2 tasks 4 calls $0.22" at bounding box center [742, 323] width 1367 height 14
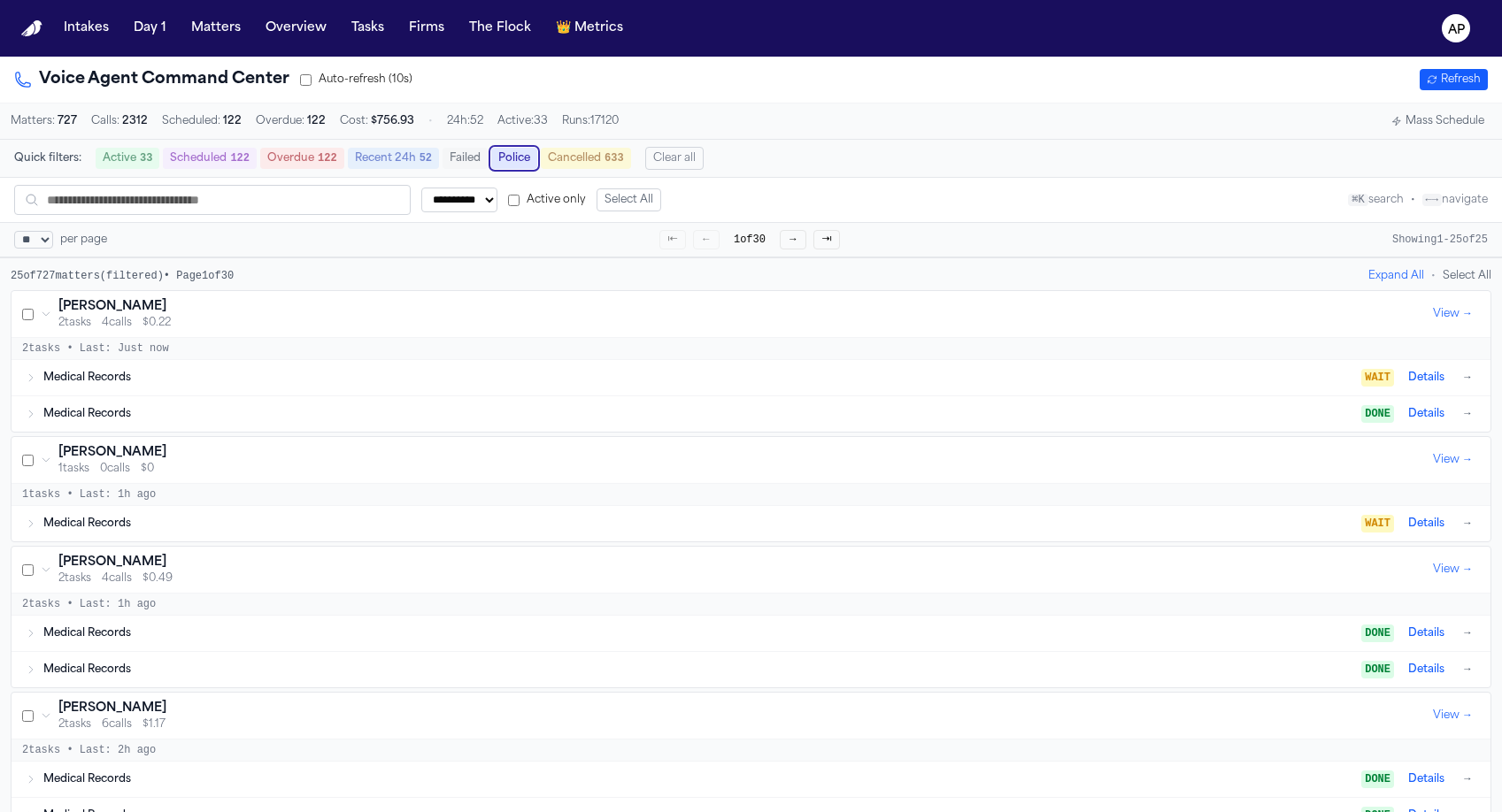
click at [220, 330] on div "2 tasks 4 calls $0.22" at bounding box center [742, 323] width 1367 height 14
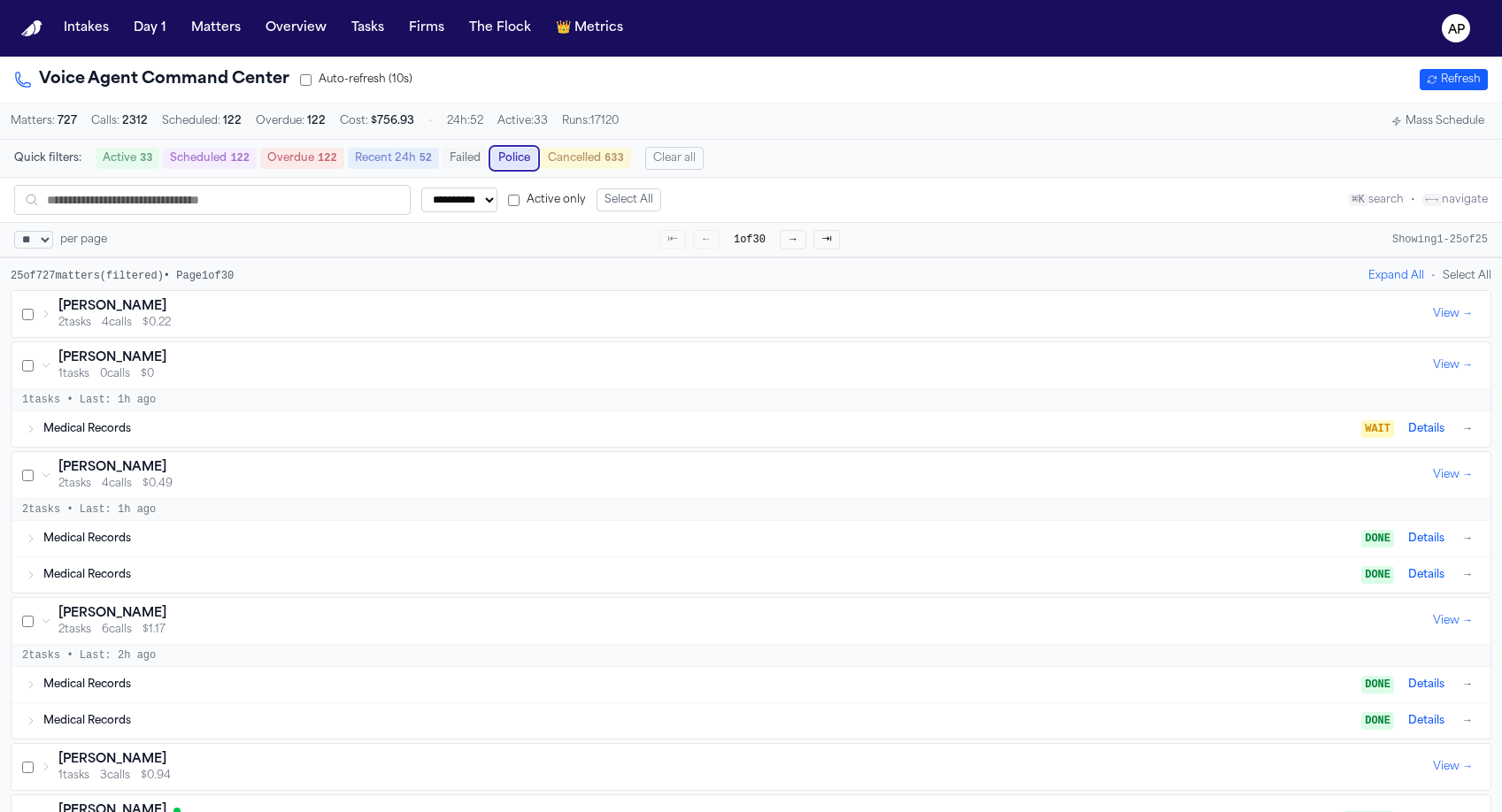
click at [212, 436] on div "Medical Records" at bounding box center [701, 429] width 1317 height 14
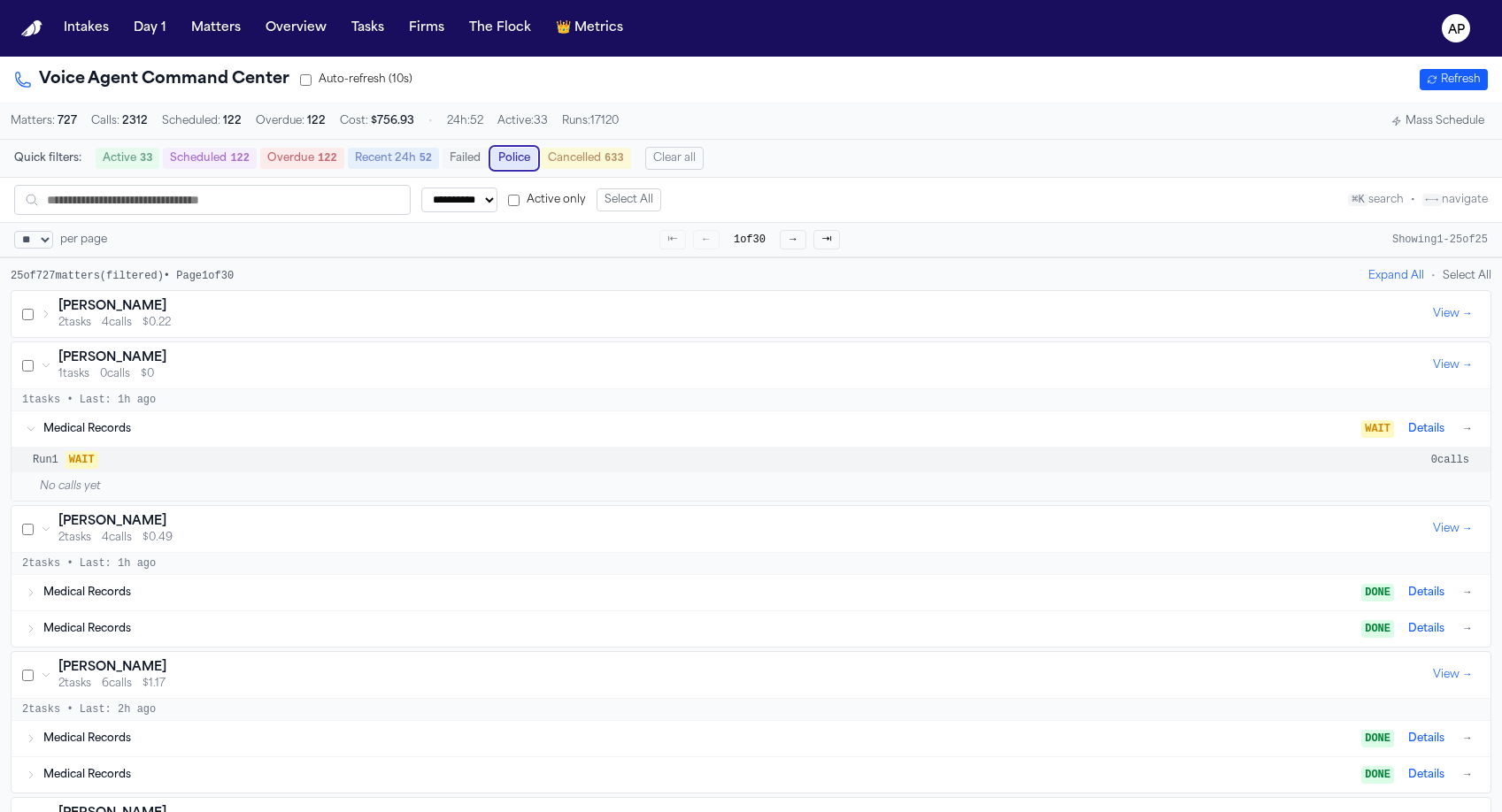
click at [192, 582] on div "Medical Records DONE Details →" at bounding box center [751, 592] width 1479 height 35
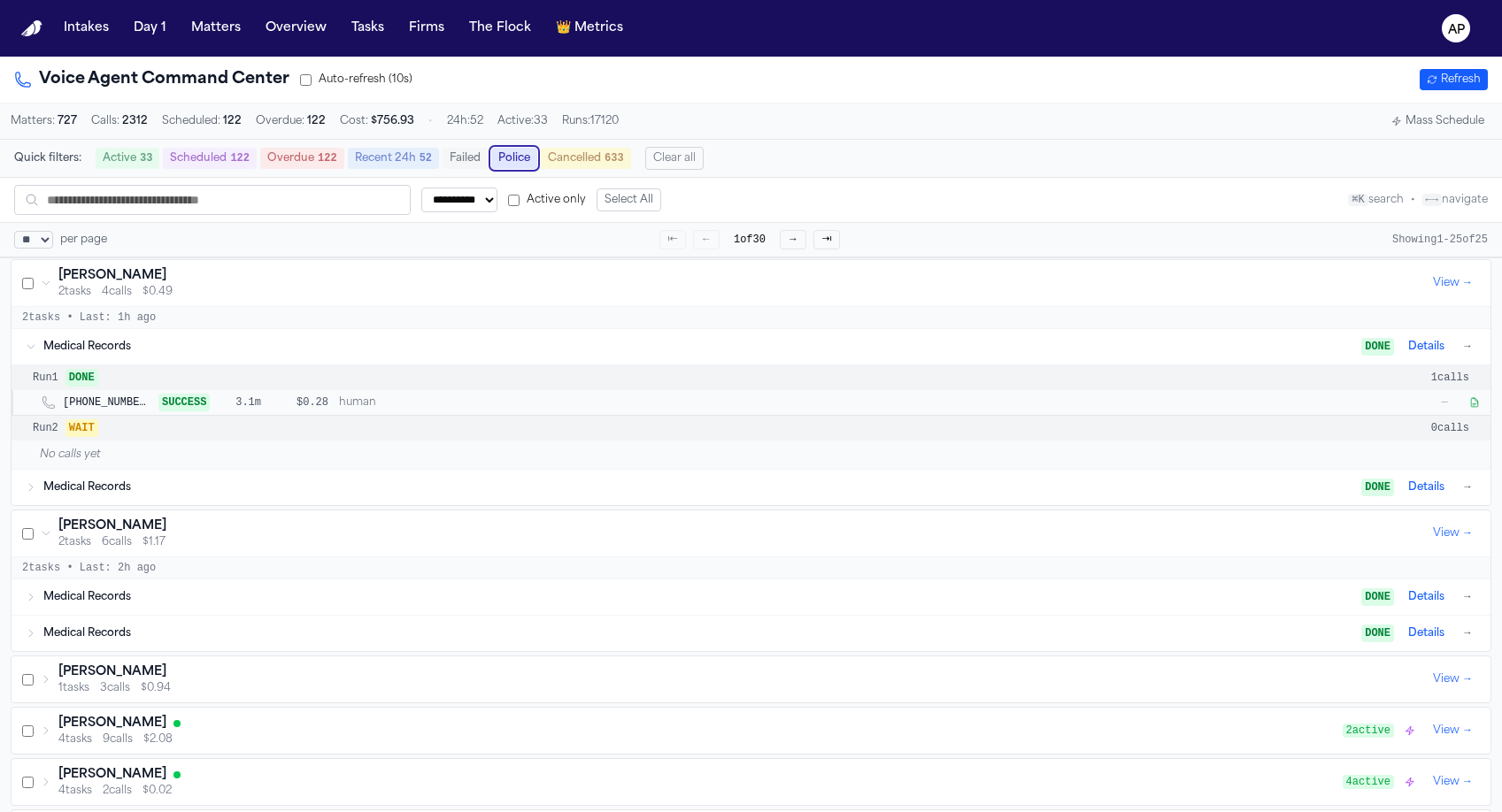
scroll to position [364, 0]
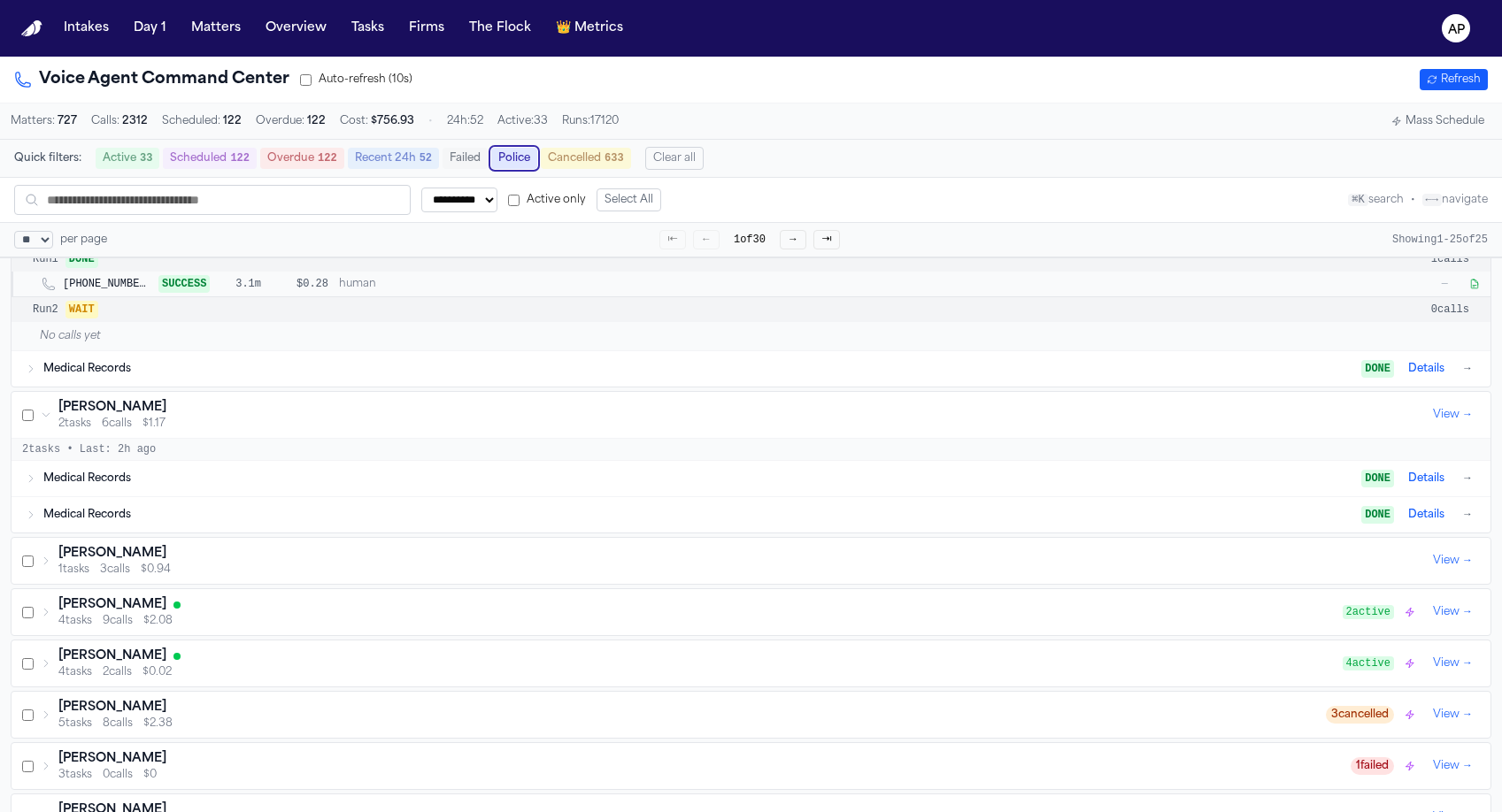
click at [164, 379] on div "Medical Records DONE Details →" at bounding box center [759, 370] width 1433 height 22
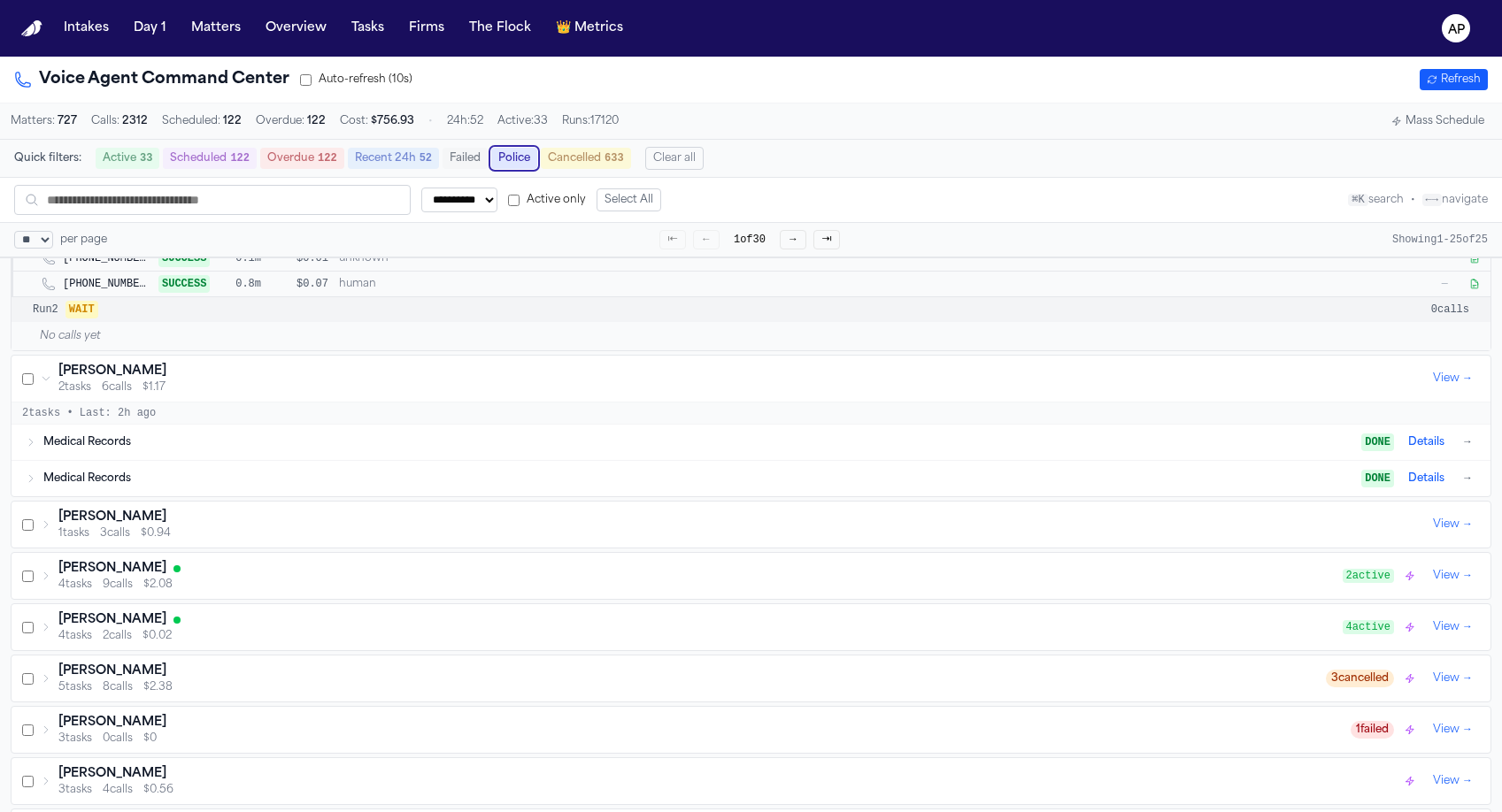
scroll to position [587, 0]
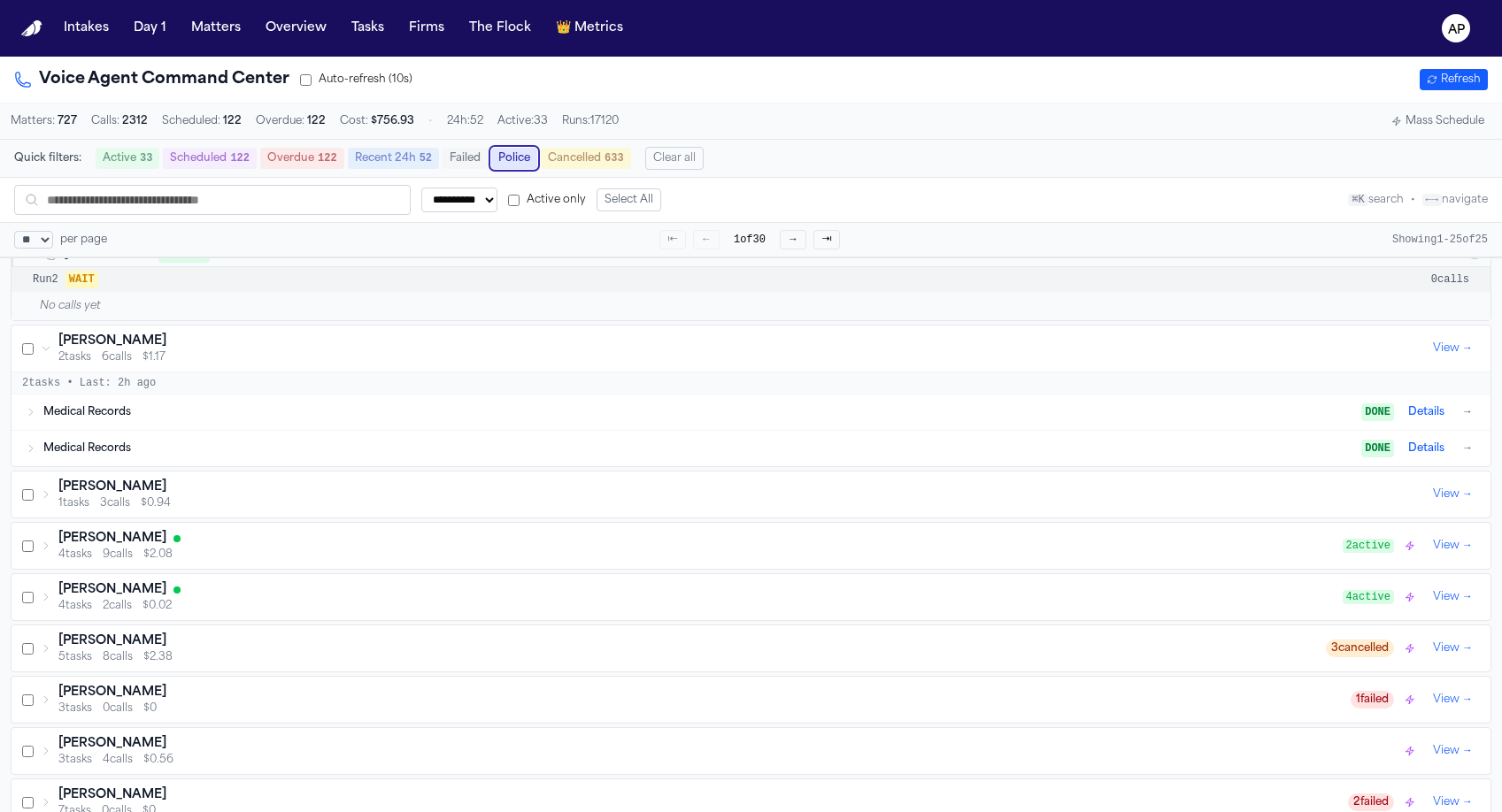
click at [168, 351] on div "Yeong Kim" at bounding box center [742, 342] width 1367 height 18
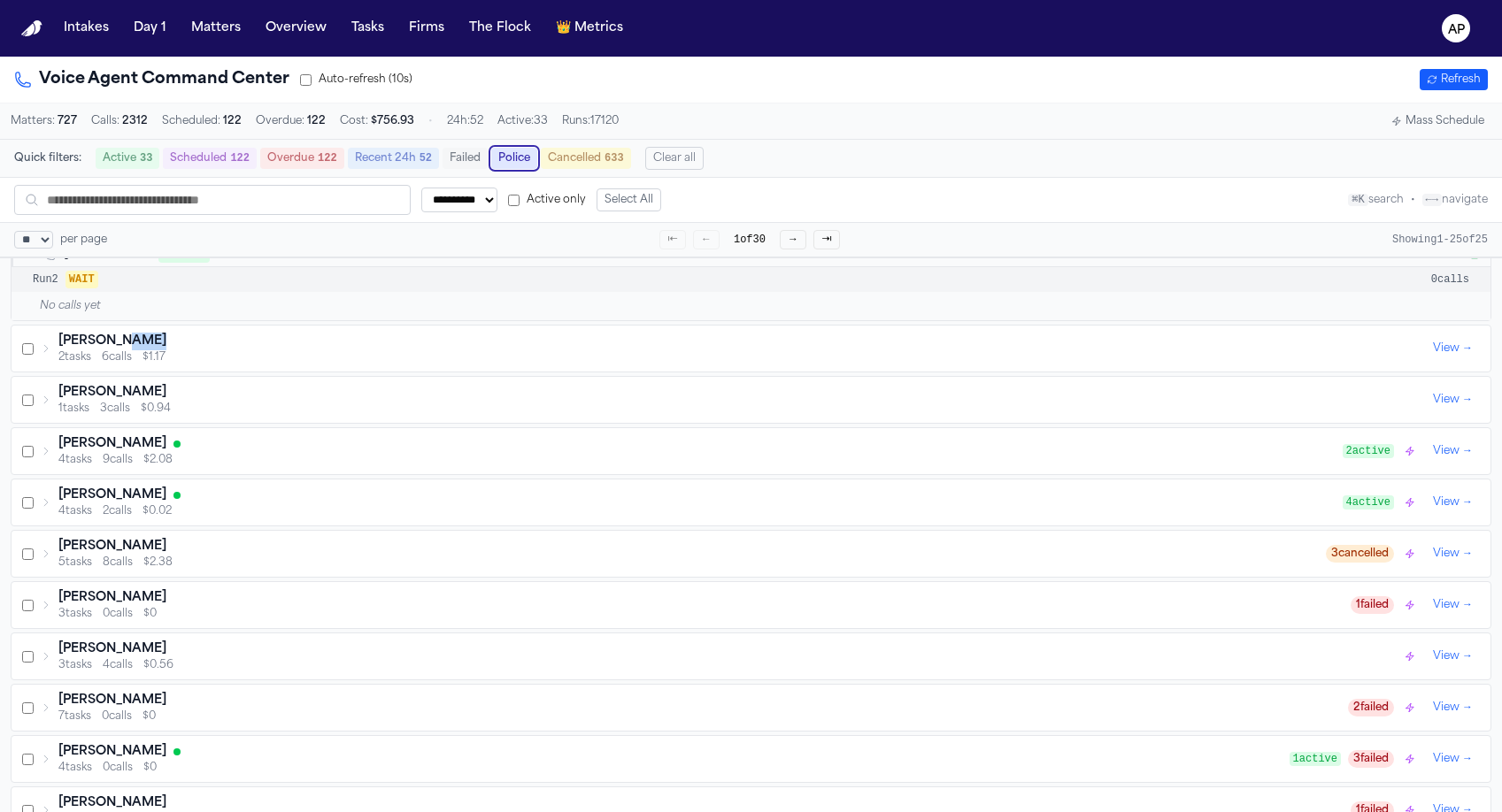
click at [168, 351] on div "Yeong Kim" at bounding box center [742, 342] width 1367 height 18
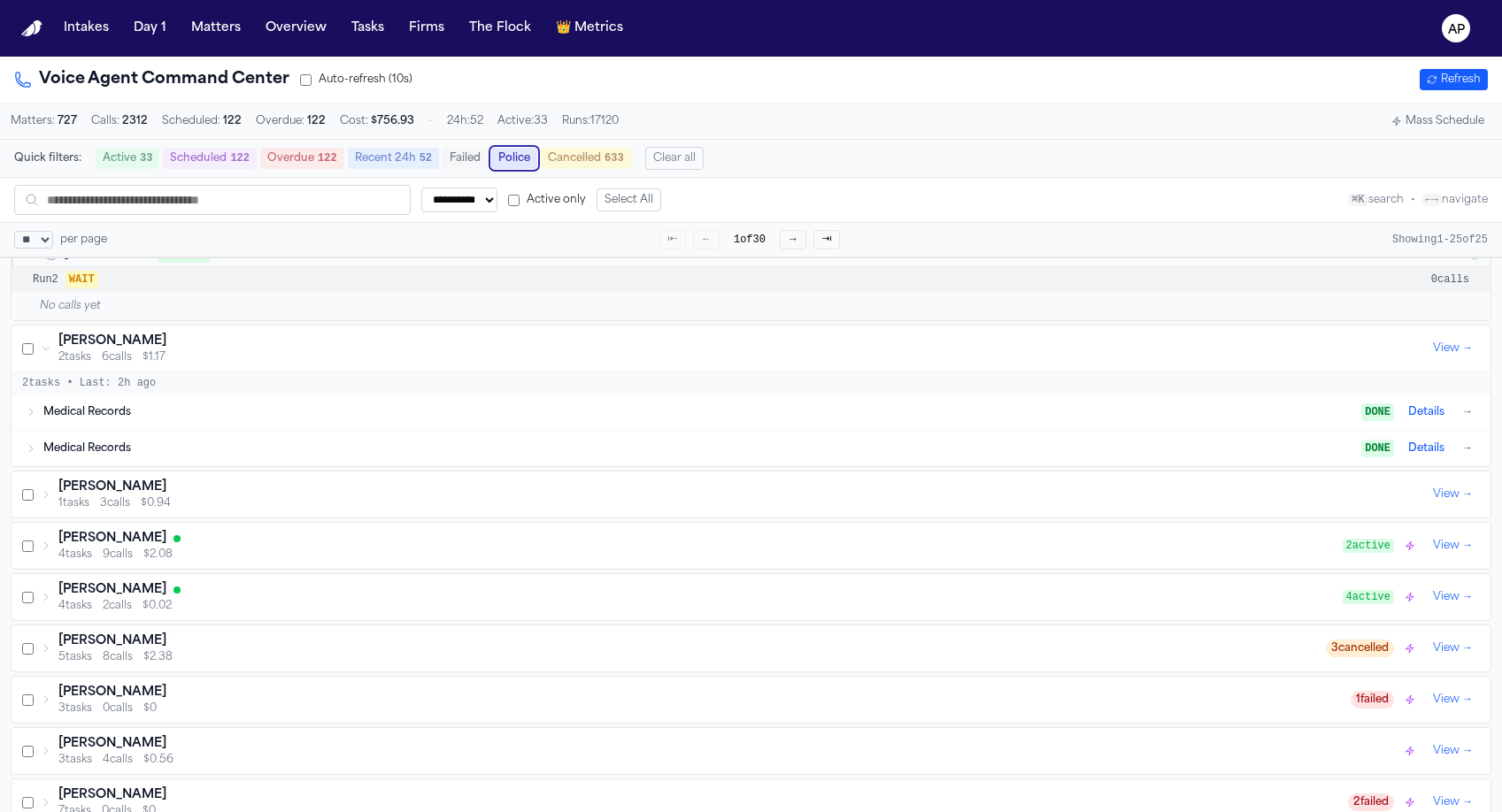
click at [157, 493] on div "Tequana Colvin" at bounding box center [742, 488] width 1367 height 18
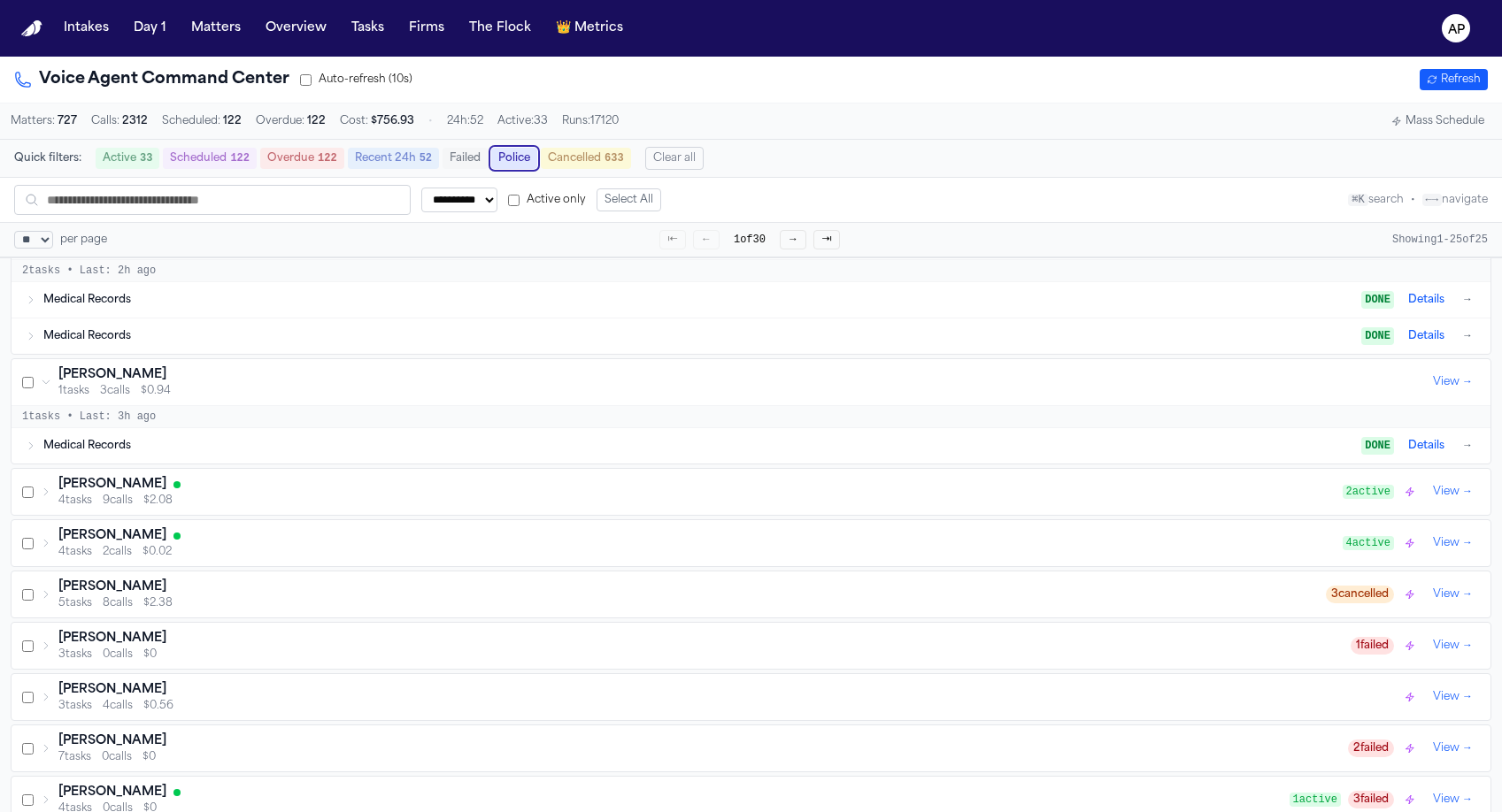
scroll to position [780, 0]
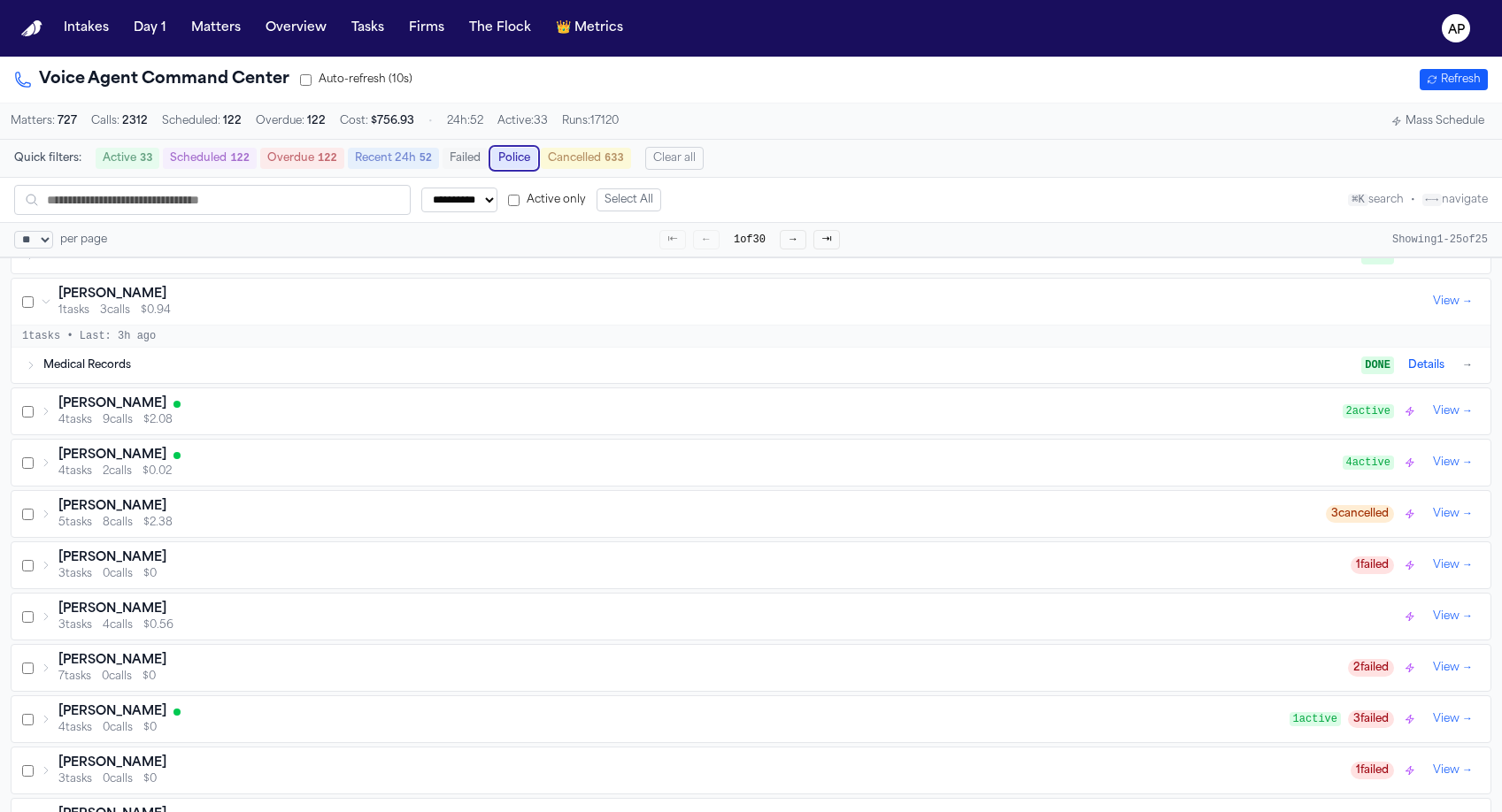
click at [171, 434] on div "Gregory Omar Gouch 4 tasks 9 calls $2.08 2 active View →" at bounding box center [751, 411] width 1479 height 46
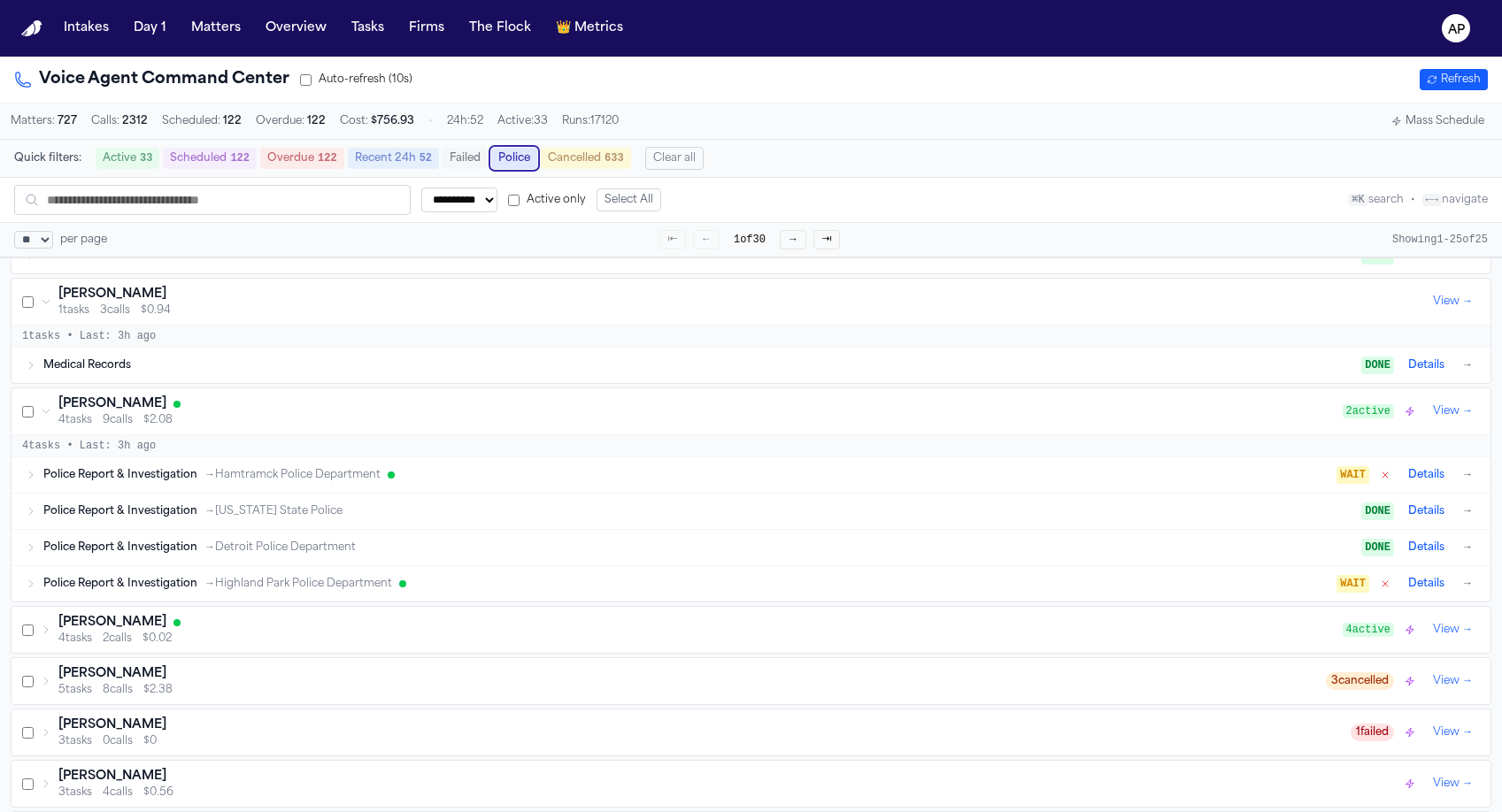
click at [184, 482] on span "Police Report & Investigation" at bounding box center [120, 475] width 154 height 14
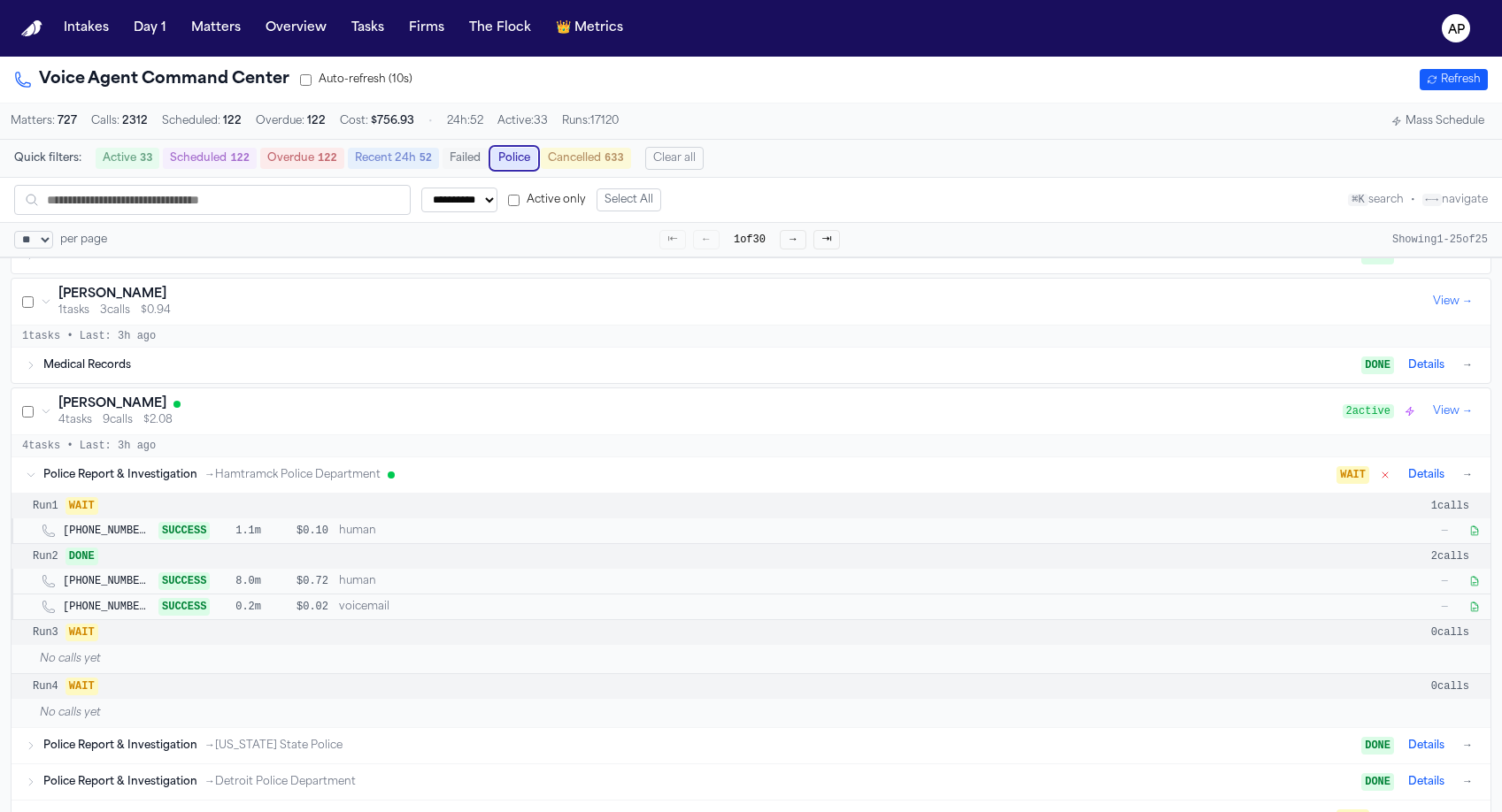
click at [254, 482] on span "→ Hamtramck Police Department" at bounding box center [292, 475] width 176 height 14
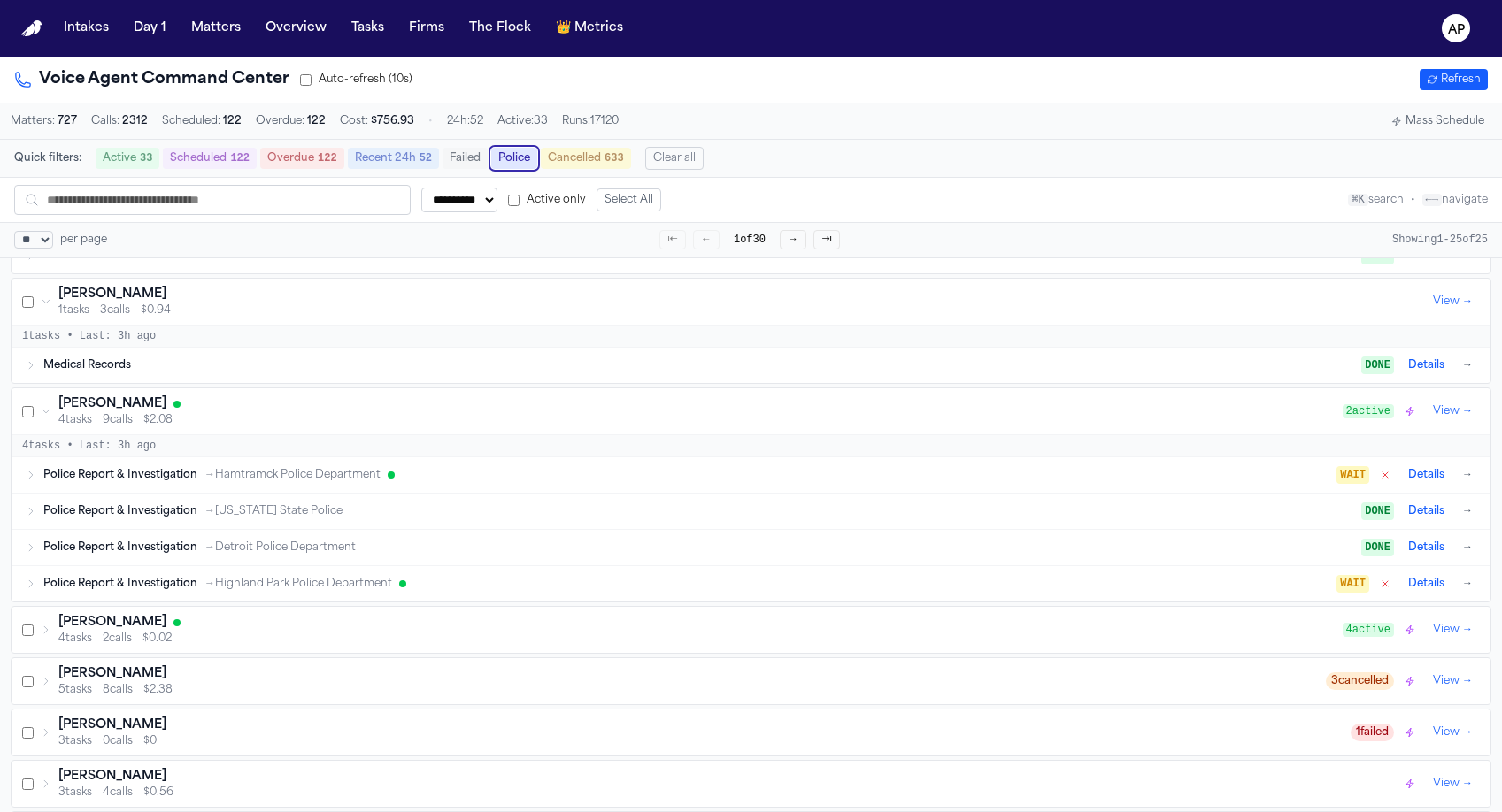
click at [267, 522] on div "Police Report & Investigation → Michigan State Police DONE Details →" at bounding box center [759, 512] width 1433 height 22
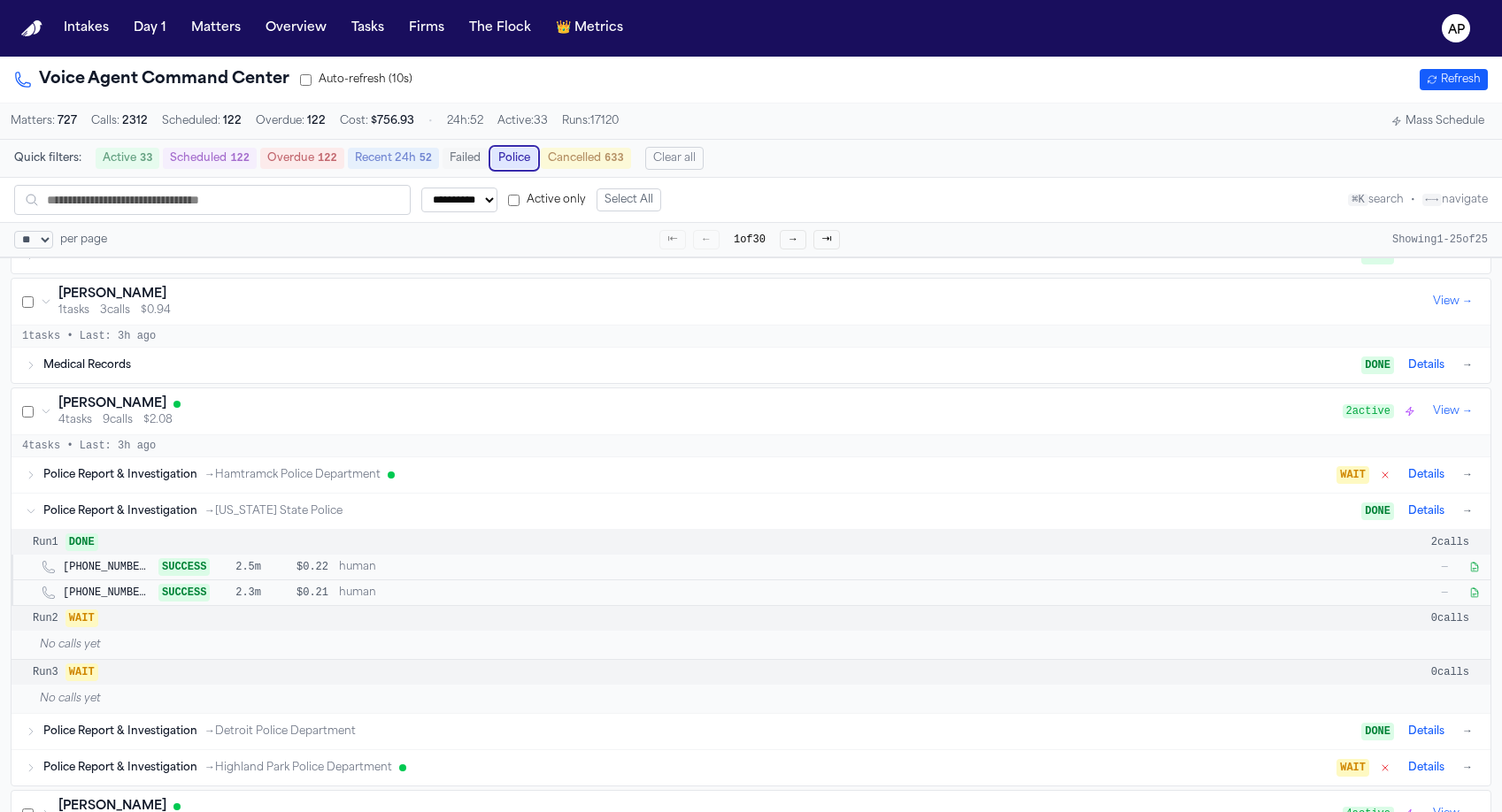
click at [765, 470] on div "Police Report & Investigation → Hamtramck Police Department WAIT Details →" at bounding box center [751, 474] width 1479 height 35
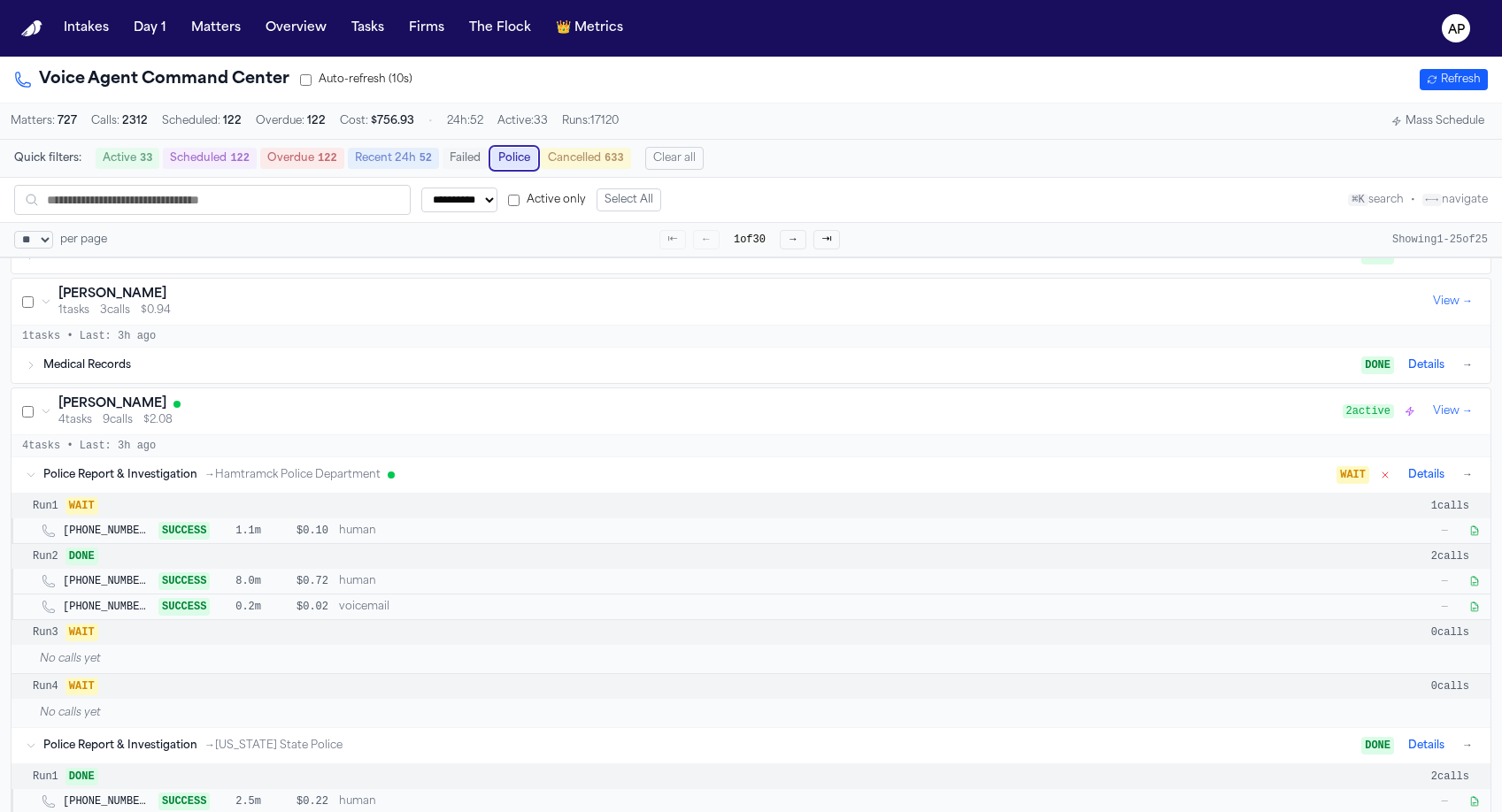
click at [1472, 536] on icon "button" at bounding box center [1474, 531] width 11 height 11
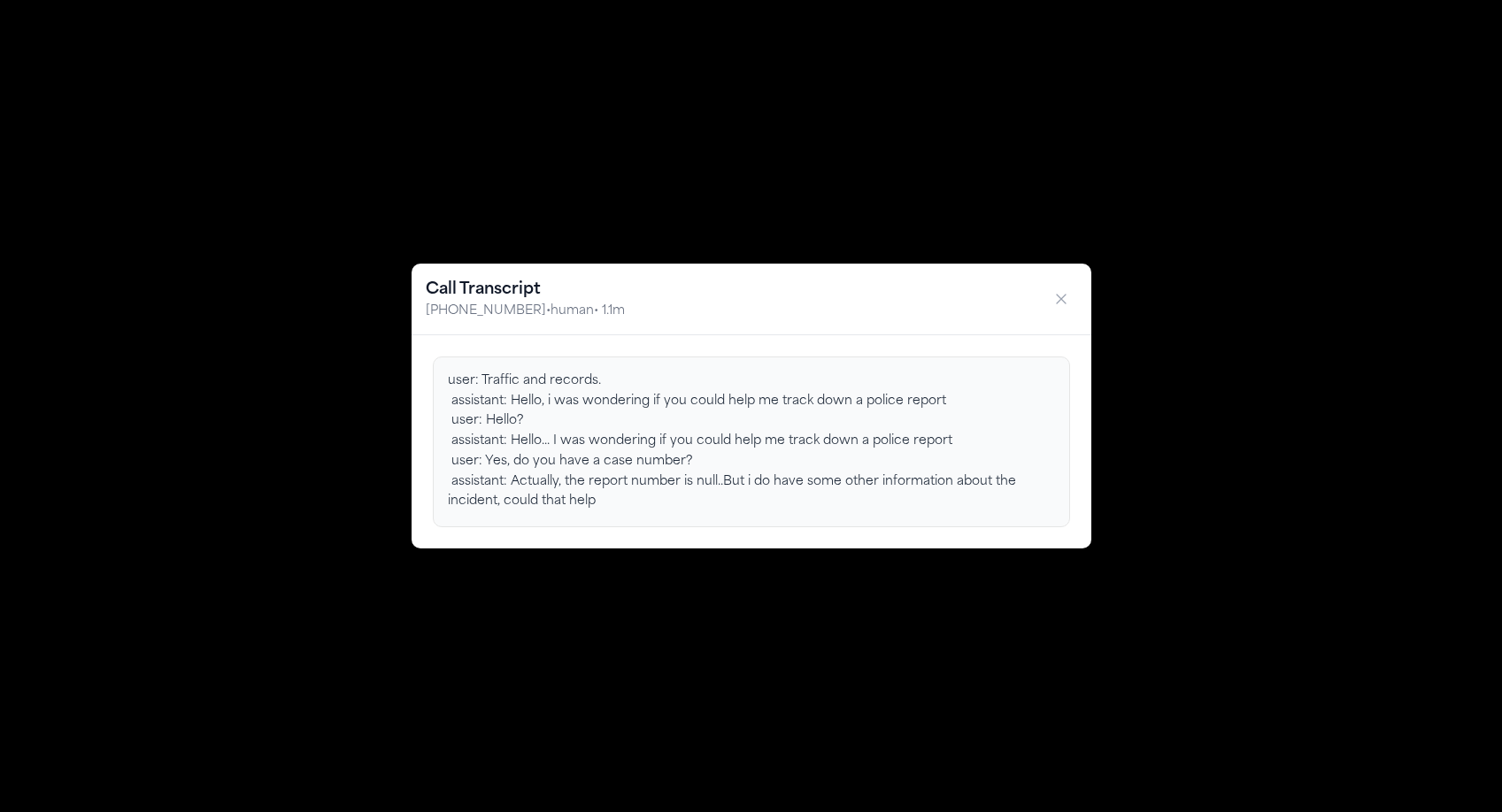
click at [959, 680] on div "Call Transcript +13138005275 • human • 1.1m user: Traffic and records. assistan…" at bounding box center [751, 406] width 1502 height 812
click at [1067, 283] on button "button" at bounding box center [1060, 298] width 32 height 32
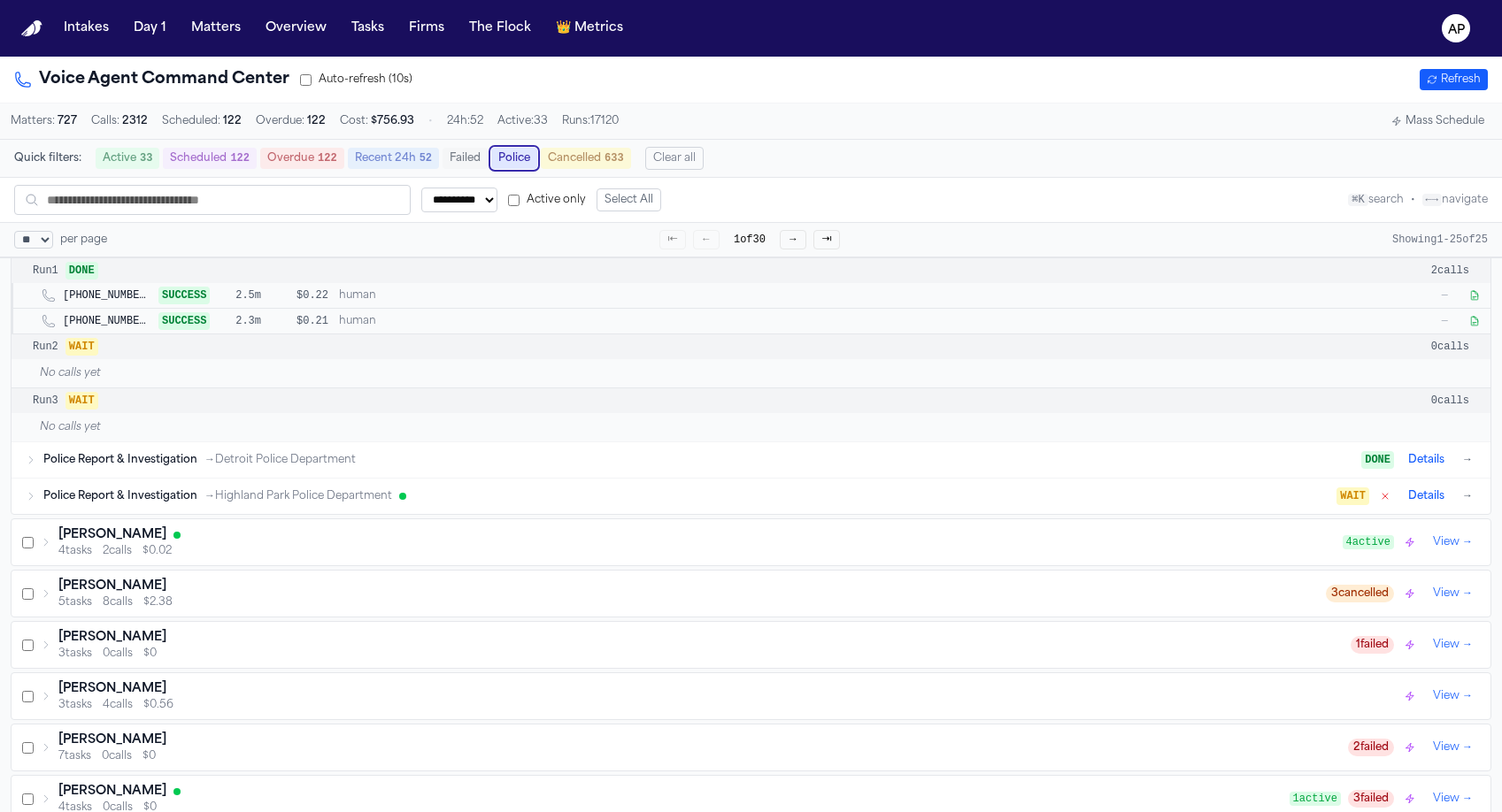
scroll to position [1364, 0]
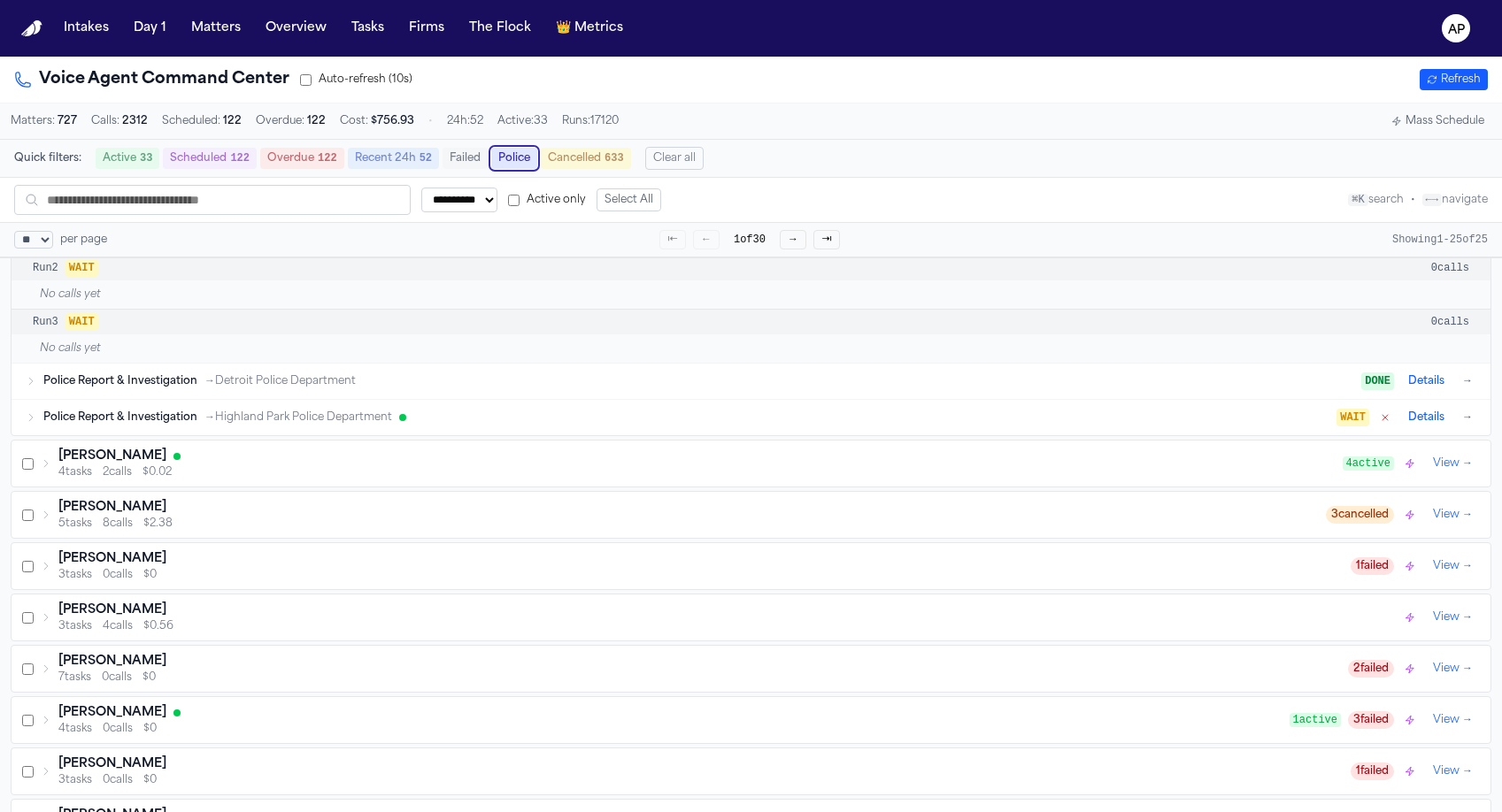
click at [932, 502] on div "Alejandro Garcia 5 tasks 8 calls $2.38 3 cancelled View →" at bounding box center [751, 515] width 1479 height 46
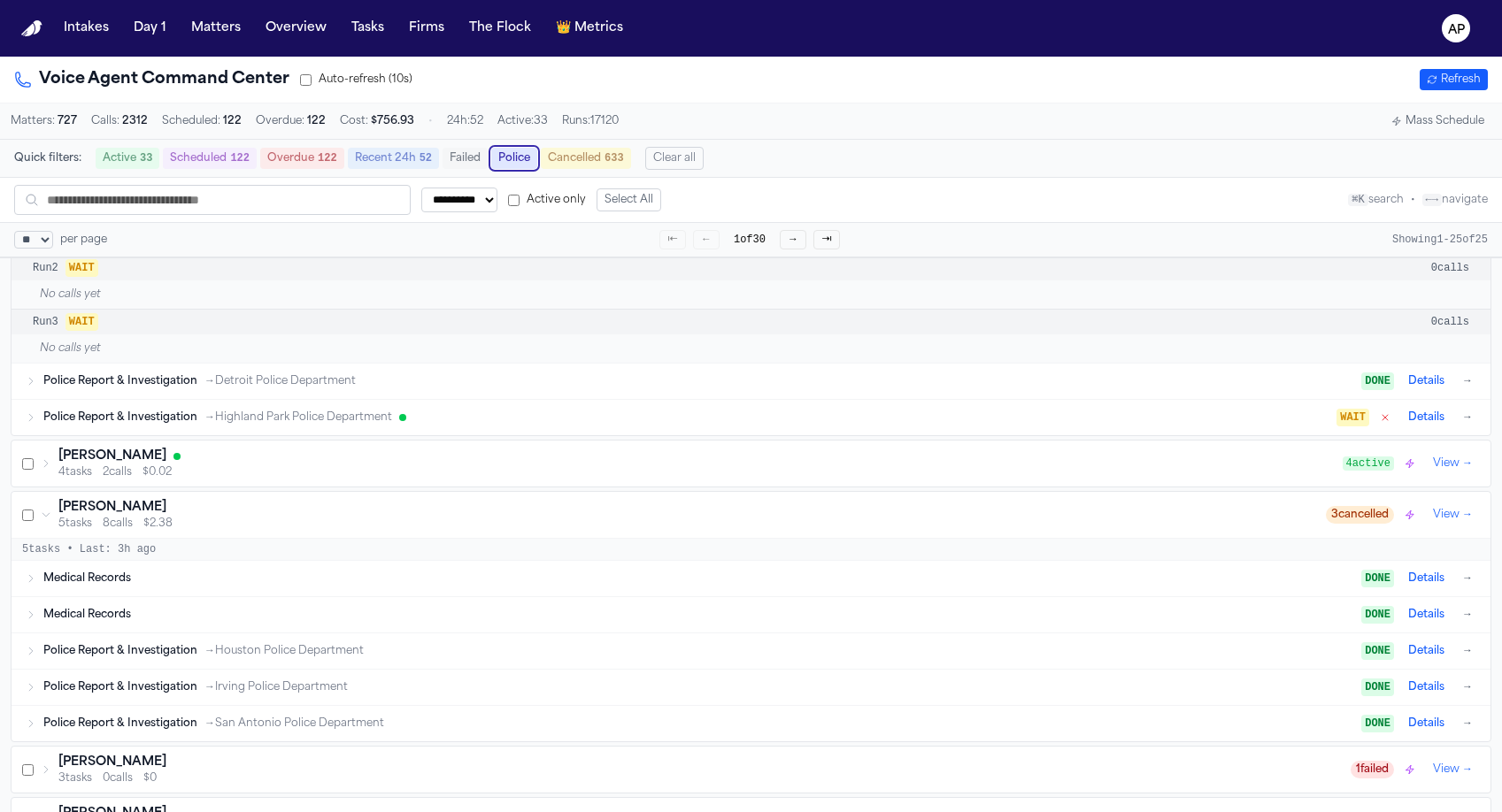
click at [927, 479] on div "4 tasks 2 calls $0.02" at bounding box center [701, 472] width 1284 height 14
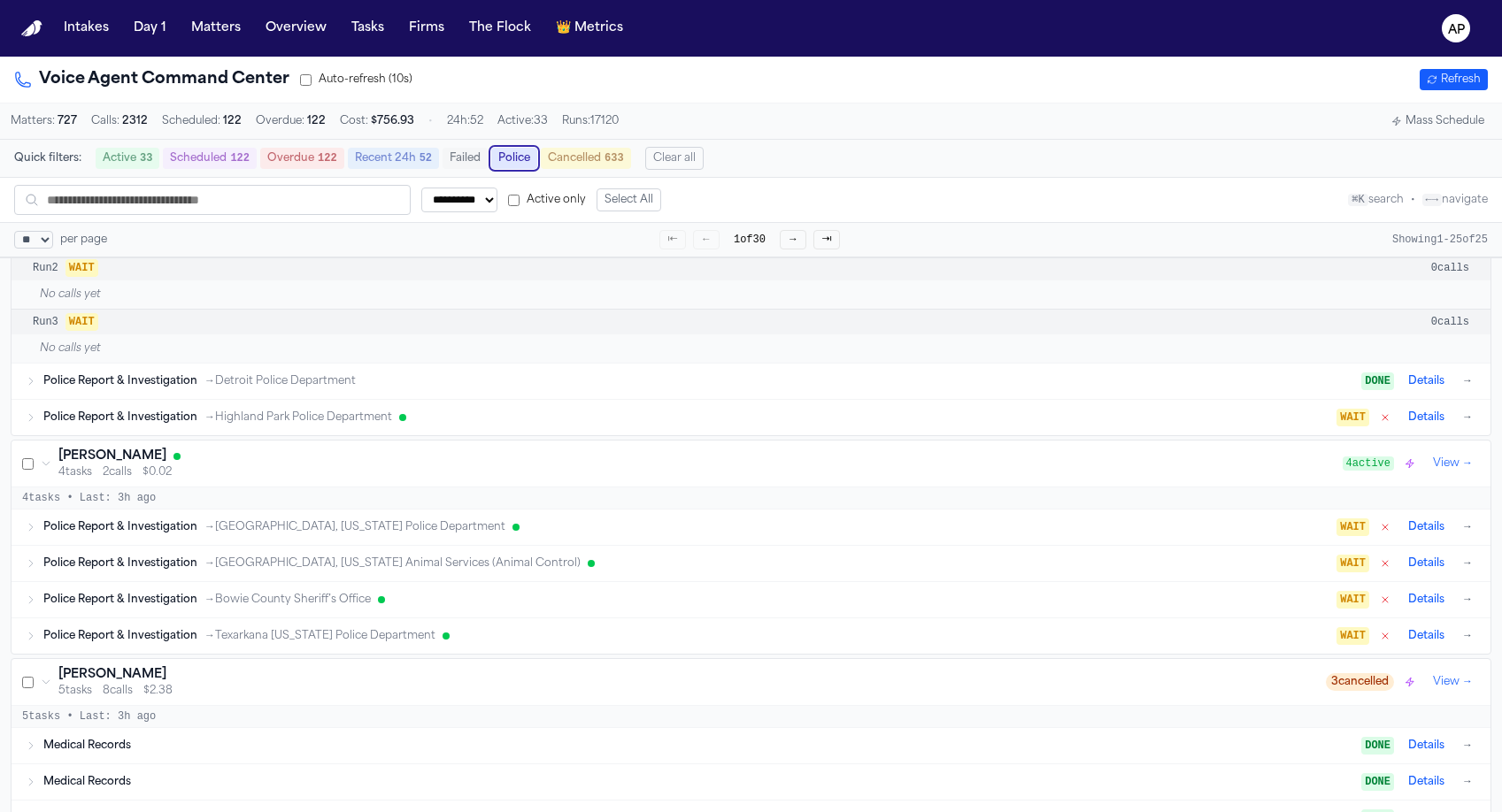
click at [915, 534] on div "Police Report & Investigation → Texarkana, Texas Police Department" at bounding box center [690, 527] width 1293 height 14
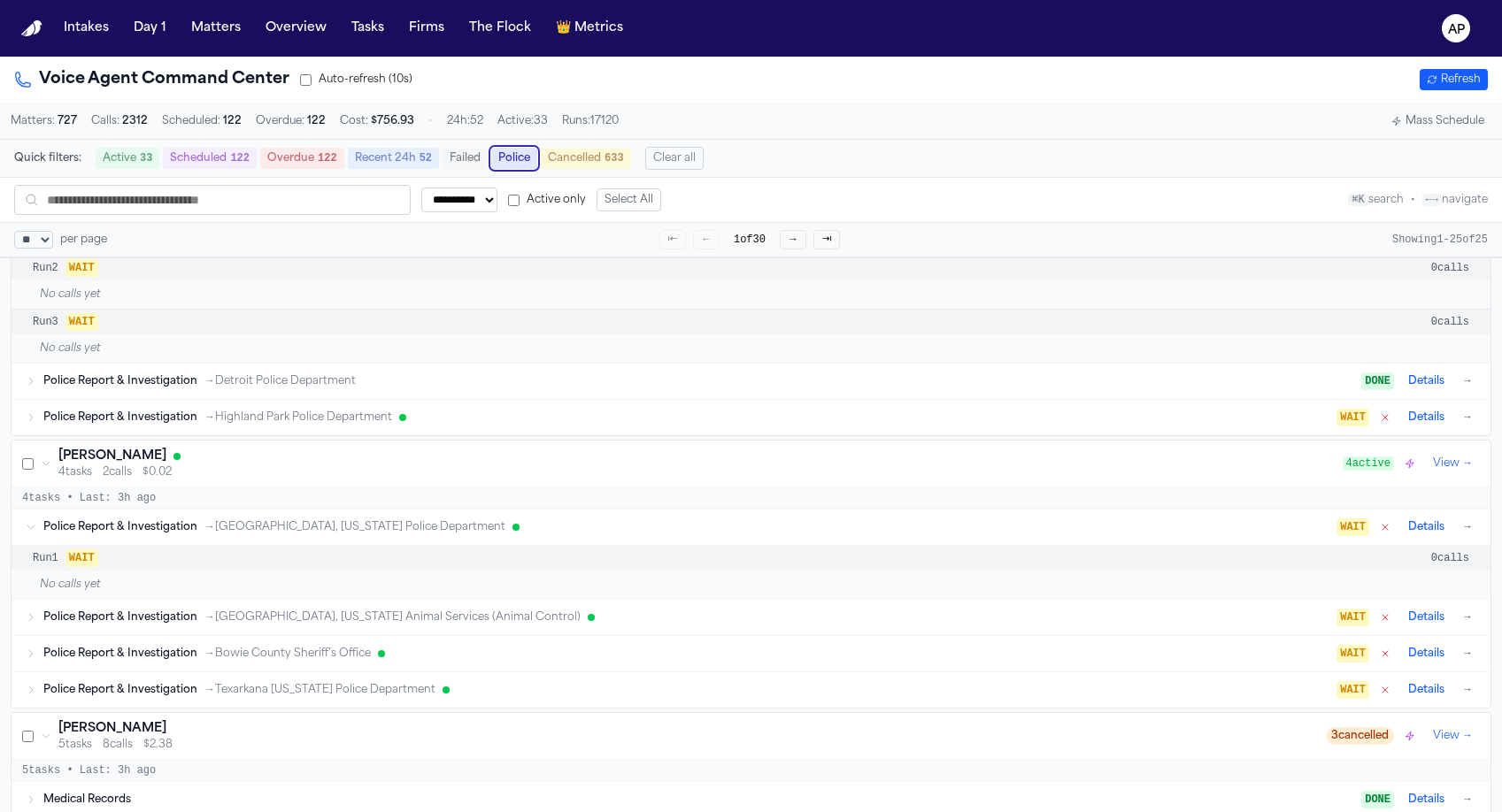
click at [576, 624] on div "Police Report & Investigation → Texarkana, Texas Animal Services (Animal Contro…" at bounding box center [690, 617] width 1293 height 14
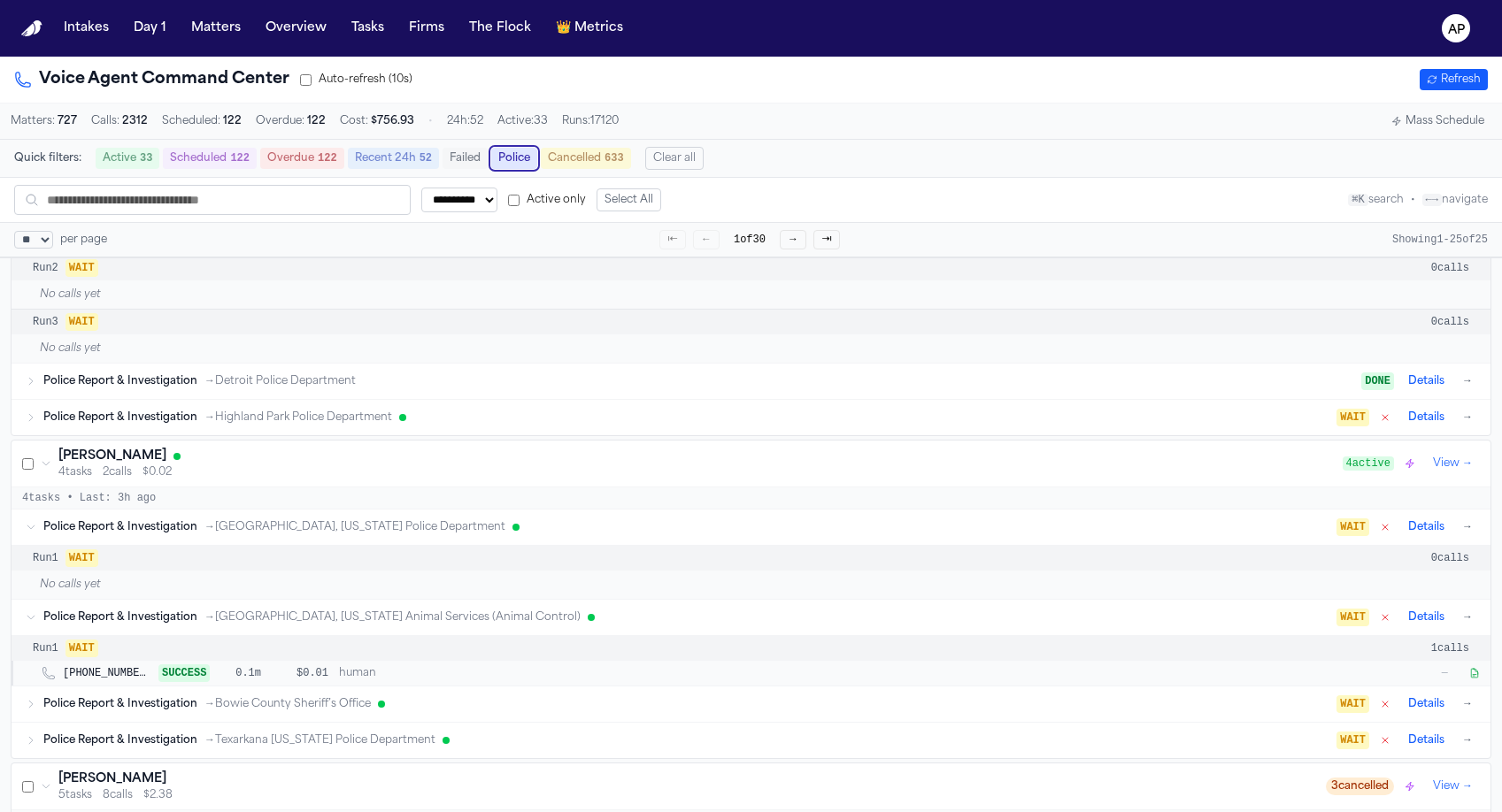
click at [580, 668] on div "+19037983535 SUCCESS 0.1m $0.01 human —" at bounding box center [751, 672] width 1479 height 24
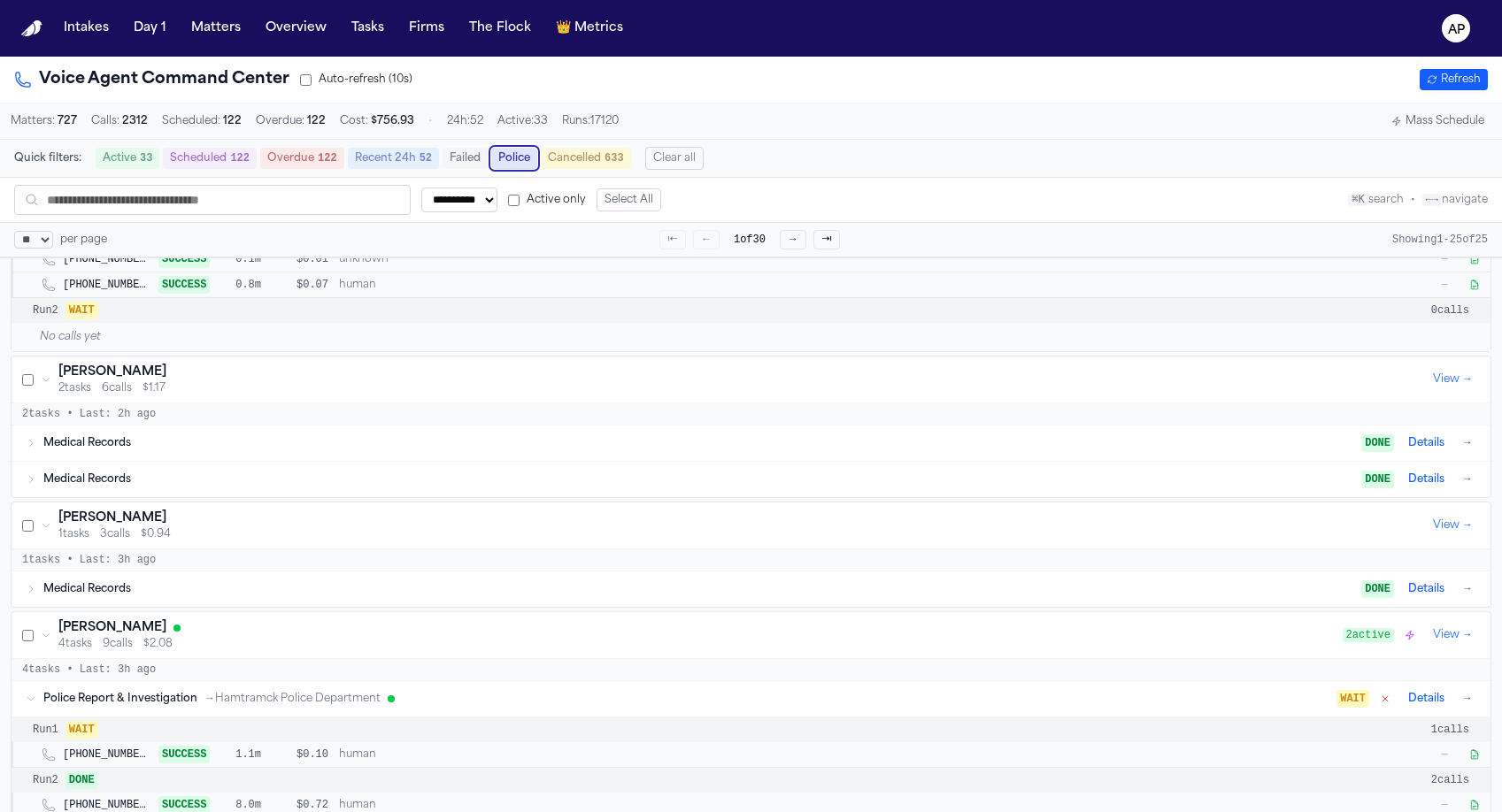
scroll to position [0, 0]
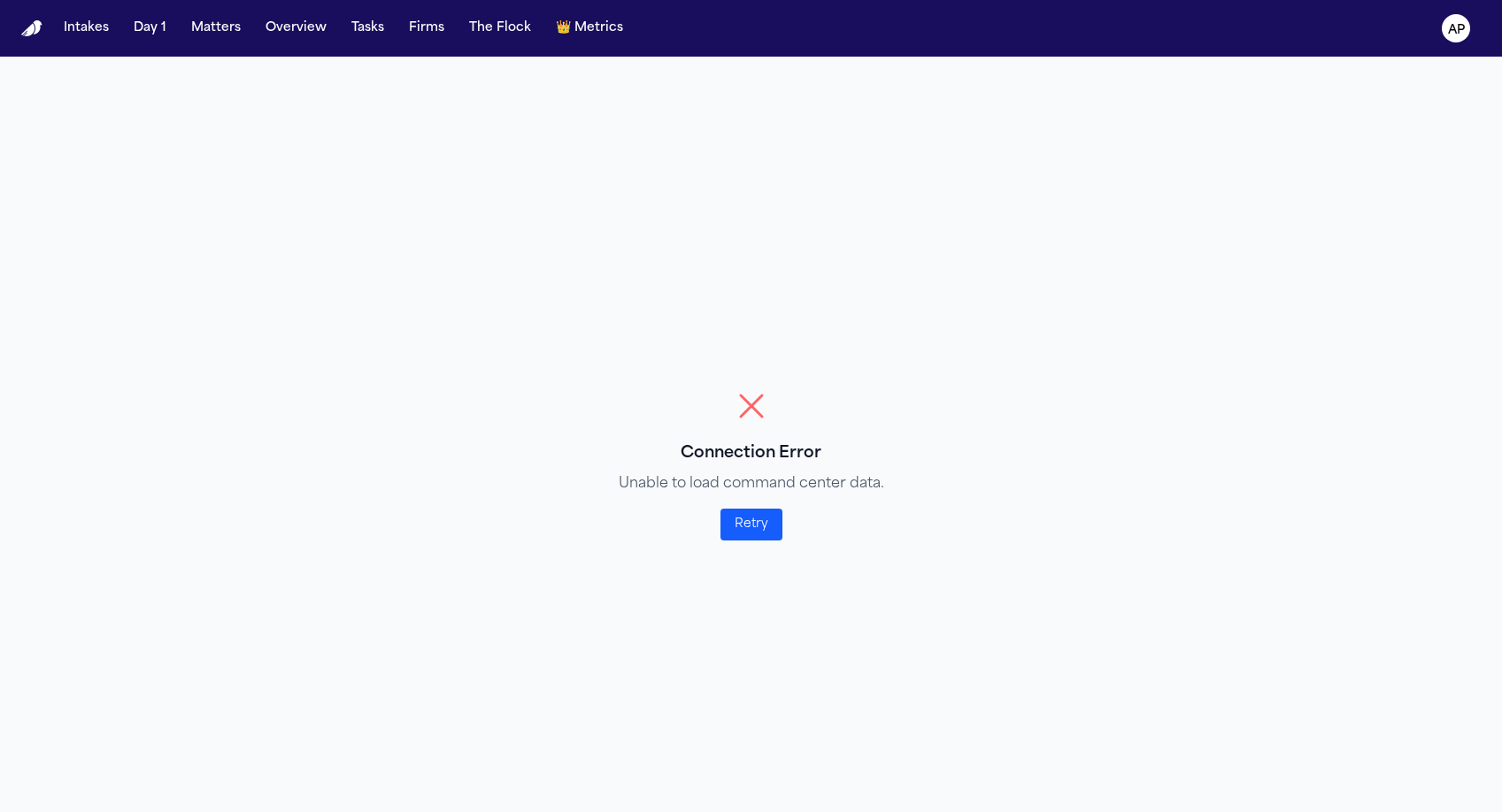
select select "**"
